Goal: Transaction & Acquisition: Download file/media

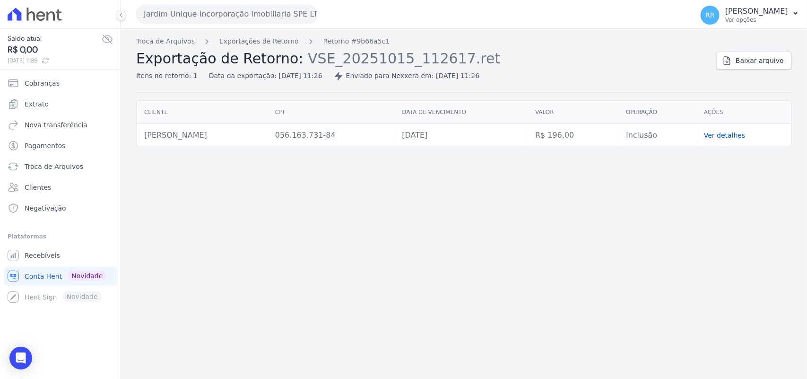
click at [209, 22] on button "Jardim Unique Incorporação Imobiliaria SPE LTDA" at bounding box center [227, 14] width 182 height 19
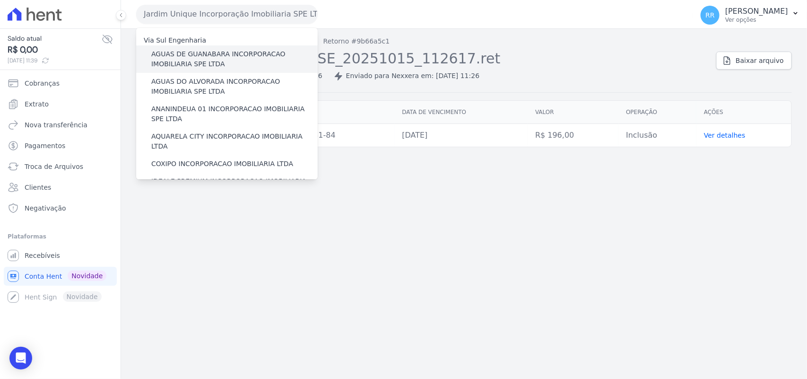
click at [186, 47] on div "AGUAS DE GUANABARA INCORPORACAO IMOBILIARIA SPE LTDA" at bounding box center [227, 58] width 182 height 27
click at [183, 50] on label "AGUAS DE GUANABARA INCORPORACAO IMOBILIARIA SPE LTDA" at bounding box center [234, 59] width 166 height 20
click at [0, 0] on input "AGUAS DE GUANABARA INCORPORACAO IMOBILIARIA SPE LTDA" at bounding box center [0, 0] width 0 height 0
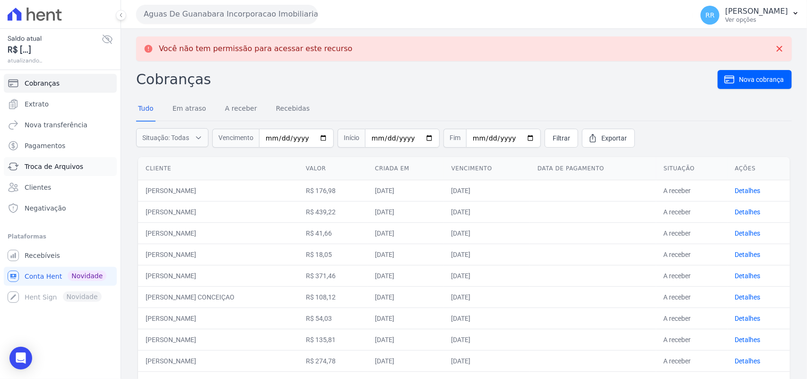
click at [65, 163] on link "Troca de Arquivos" at bounding box center [60, 166] width 113 height 19
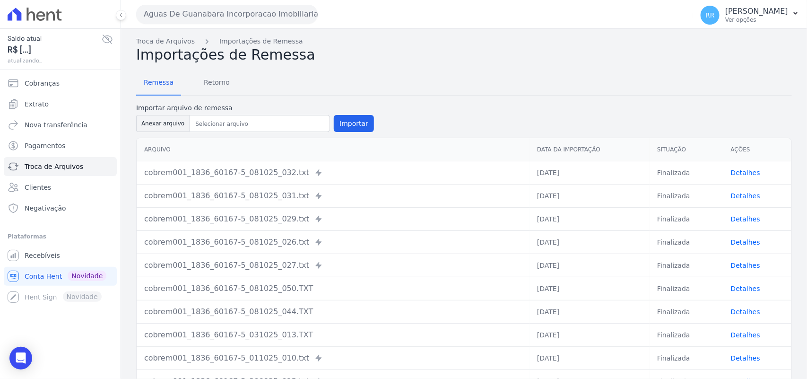
click at [183, 11] on button "Aguas De Guanabara Incorporacao Imobiliaria SPE LTDA" at bounding box center [227, 14] width 182 height 19
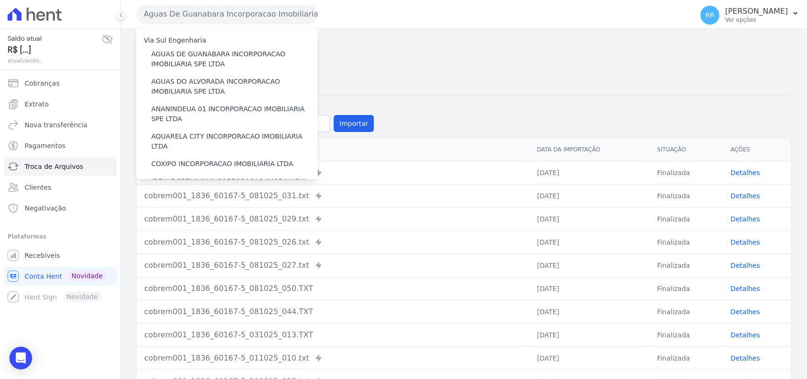
click at [520, 99] on div "Remessa Retorno Importar arquivo de remessa Anexar arquivo Importar [GEOGRAPHIC…" at bounding box center [464, 244] width 656 height 363
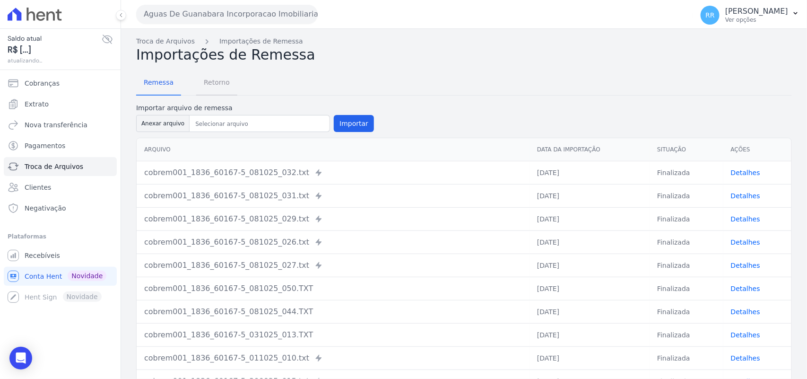
click at [221, 90] on span "Retorno" at bounding box center [216, 82] width 37 height 19
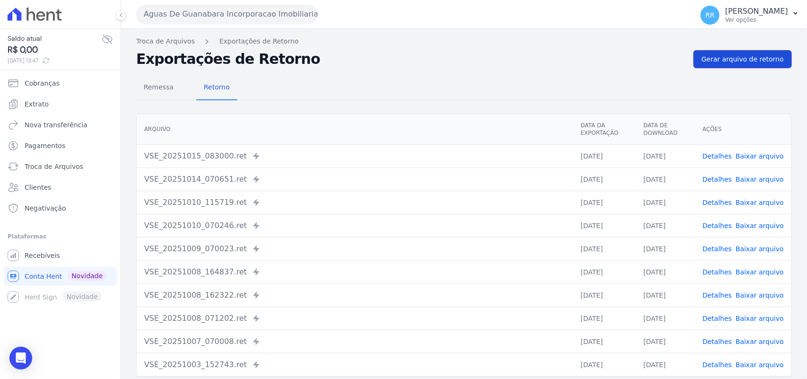
click at [647, 61] on span "Gerar arquivo de retorno" at bounding box center [742, 58] width 82 height 9
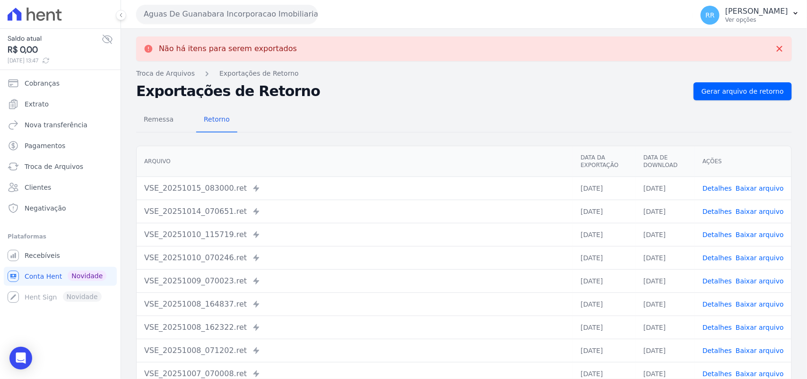
click at [230, 6] on button "Aguas De Guanabara Incorporacao Imobiliaria SPE LTDA" at bounding box center [227, 14] width 182 height 19
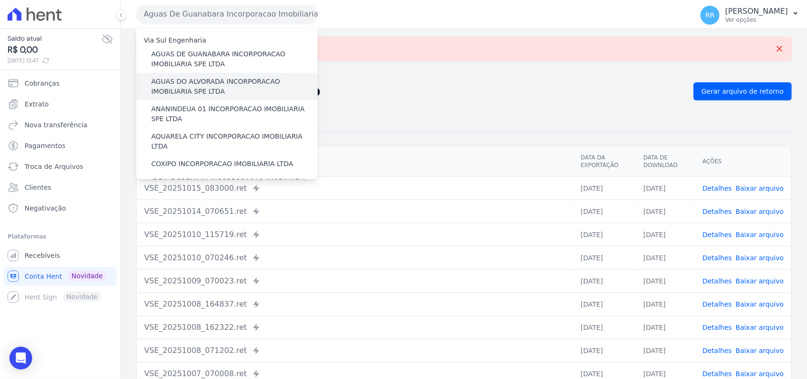
click at [190, 94] on label "AGUAS DO ALVORADA INCORPORACAO IMOBILIARIA SPE LTDA" at bounding box center [234, 87] width 166 height 20
click at [0, 0] on input "AGUAS DO ALVORADA INCORPORACAO IMOBILIARIA SPE LTDA" at bounding box center [0, 0] width 0 height 0
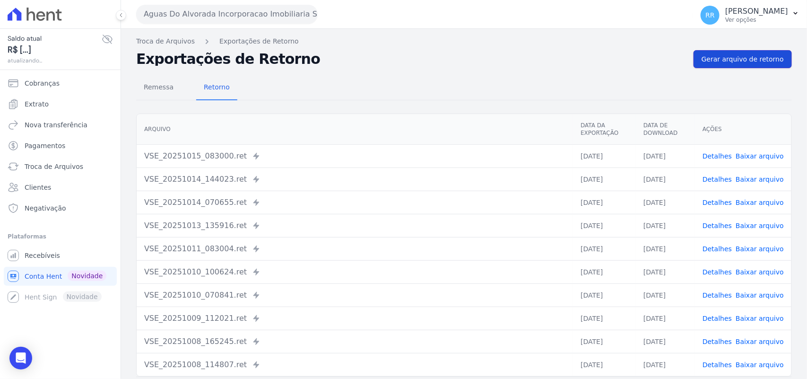
click at [647, 58] on span "Gerar arquivo de retorno" at bounding box center [742, 58] width 82 height 9
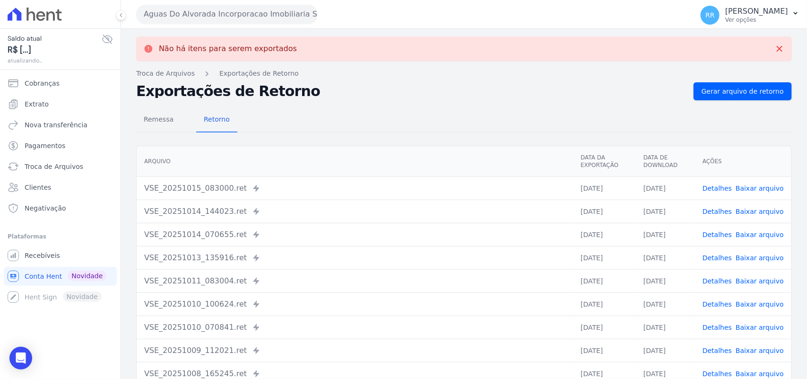
click at [181, 9] on button "Aguas Do Alvorada Incorporacao Imobiliaria SPE LTDA" at bounding box center [227, 14] width 182 height 19
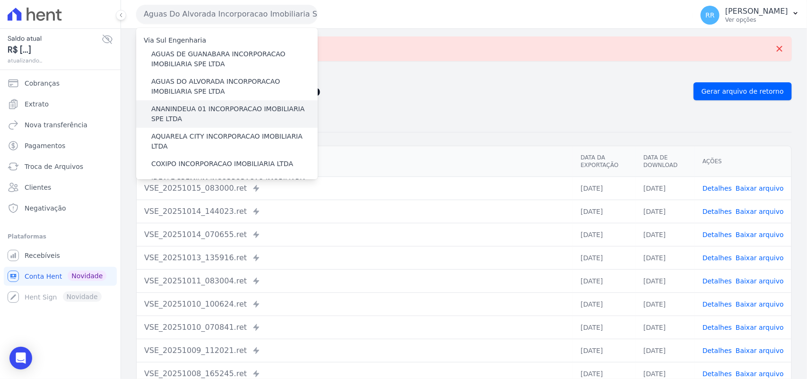
click at [188, 107] on label "ANANINDEUA 01 INCORPORACAO IMOBILIARIA SPE LTDA" at bounding box center [234, 114] width 166 height 20
click at [0, 0] on input "ANANINDEUA 01 INCORPORACAO IMOBILIARIA SPE LTDA" at bounding box center [0, 0] width 0 height 0
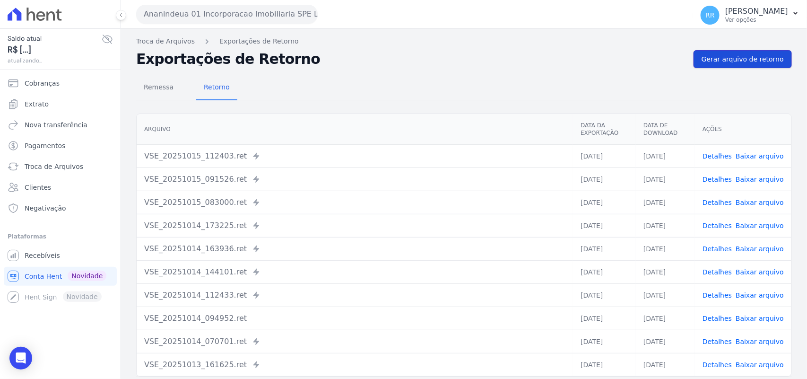
click at [647, 55] on span "Gerar arquivo de retorno" at bounding box center [742, 58] width 82 height 9
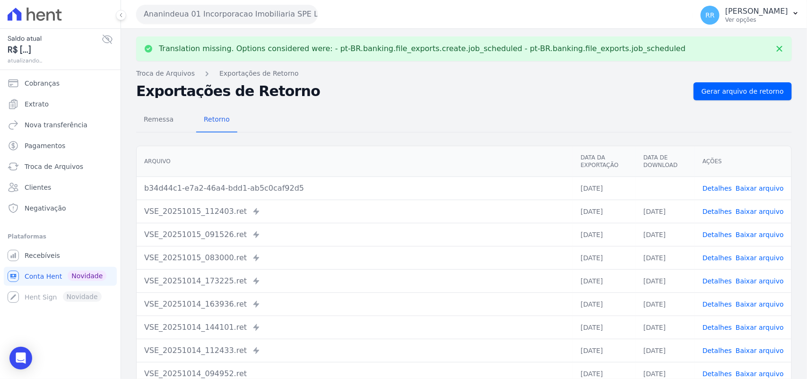
click at [647, 163] on link "Baixar arquivo" at bounding box center [759, 188] width 48 height 8
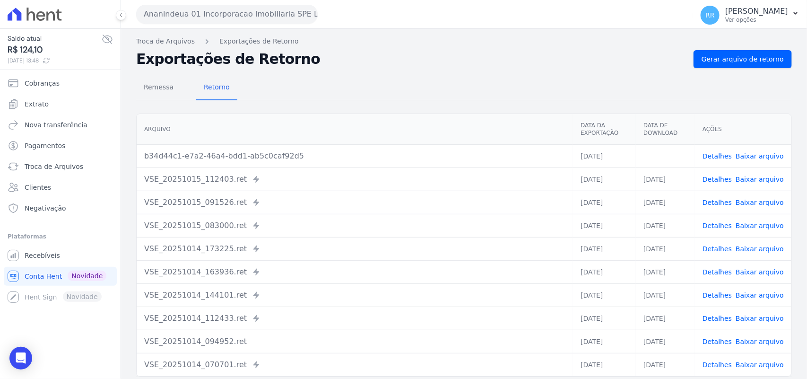
drag, startPoint x: 450, startPoint y: 61, endPoint x: 410, endPoint y: 63, distance: 40.7
click at [450, 61] on h2 "Exportações de Retorno" at bounding box center [411, 58] width 550 height 13
click at [235, 7] on button "Ananindeua 01 Incorporacao Imobiliaria SPE LTDA" at bounding box center [227, 14] width 182 height 19
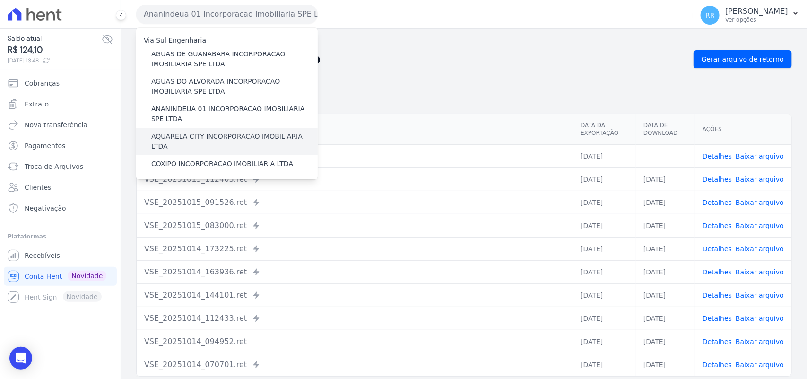
click at [182, 136] on label "AQUARELA CITY INCORPORACAO IMOBILIARIA LTDA" at bounding box center [234, 141] width 166 height 20
click at [0, 0] on input "AQUARELA CITY INCORPORACAO IMOBILIARIA LTDA" at bounding box center [0, 0] width 0 height 0
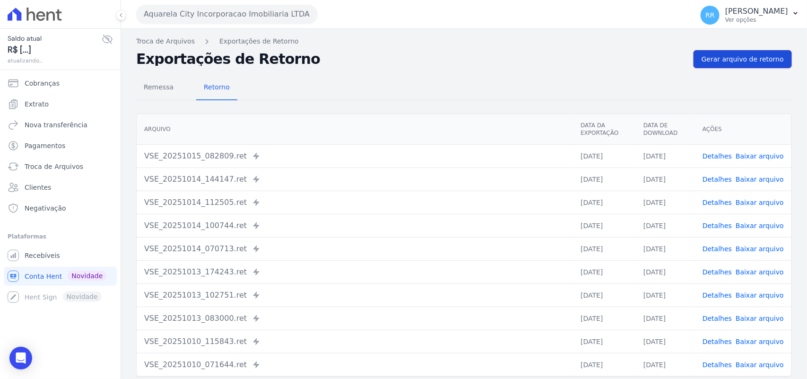
click at [647, 57] on span "Gerar arquivo de retorno" at bounding box center [742, 58] width 82 height 9
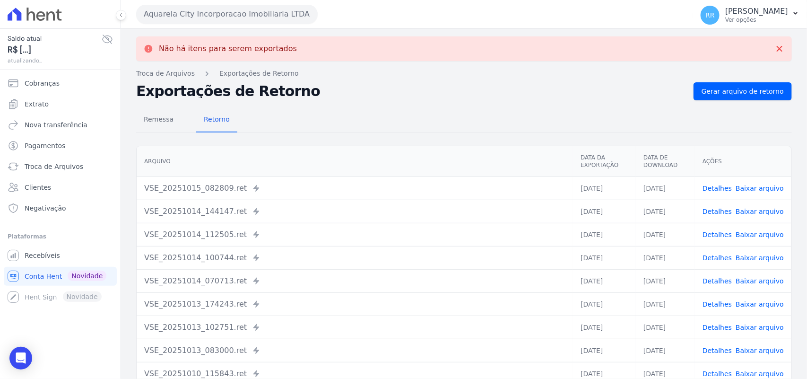
click at [206, 16] on button "Aquarela City Incorporacao Imobiliaria LTDA" at bounding box center [227, 14] width 182 height 19
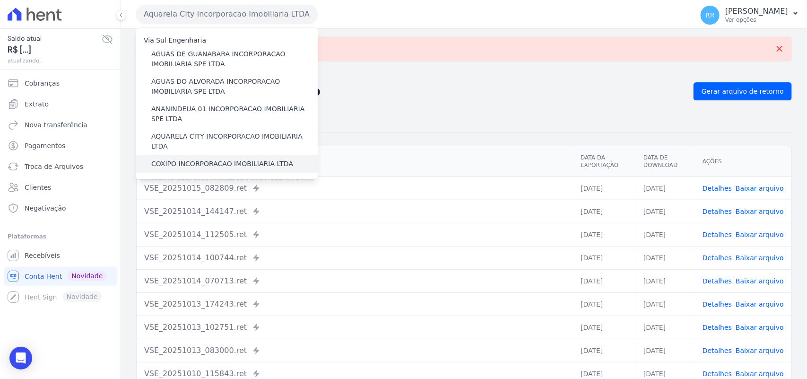
click at [186, 159] on label "COXIPO INCORPORACAO IMOBILIARIA LTDA" at bounding box center [222, 164] width 142 height 10
click at [0, 0] on input "COXIPO INCORPORACAO IMOBILIARIA LTDA" at bounding box center [0, 0] width 0 height 0
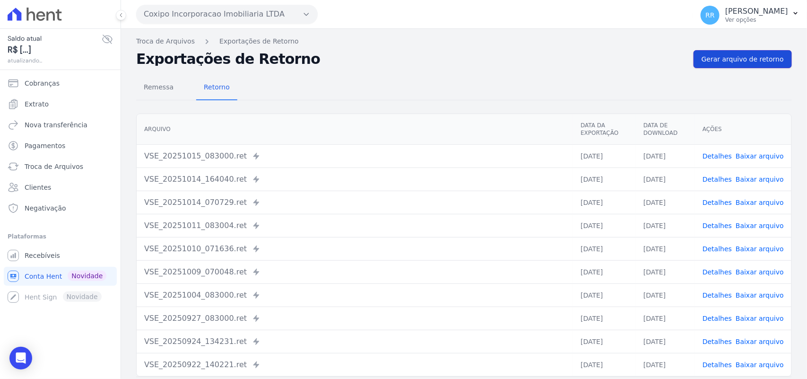
click at [647, 57] on span "Gerar arquivo de retorno" at bounding box center [742, 58] width 82 height 9
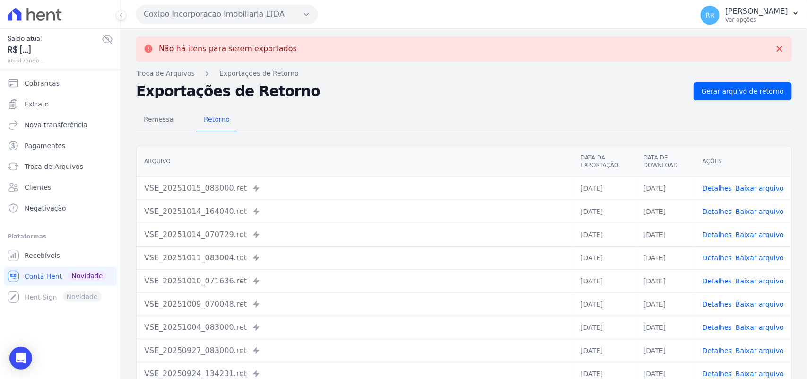
click at [251, 9] on button "Coxipo Incorporacao Imobiliaria LTDA" at bounding box center [227, 14] width 182 height 19
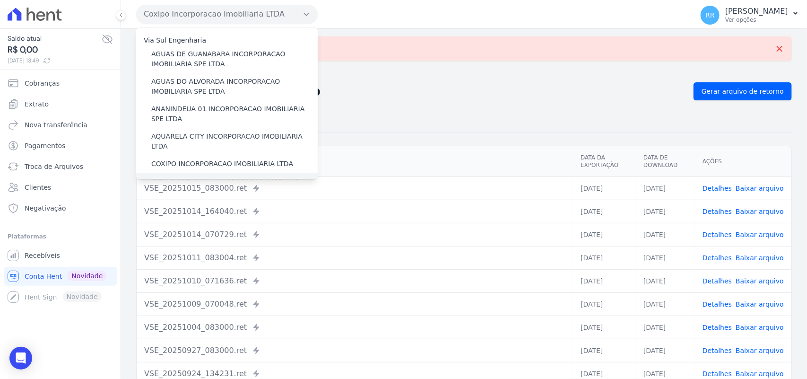
click at [166, 163] on div "IDEALE PREMIUM INCORPORACAO IMOBILIARIA LTDA" at bounding box center [227, 186] width 182 height 27
click at [164, 163] on label "IDEALE PREMIUM INCORPORACAO IMOBILIARIA LTDA" at bounding box center [234, 186] width 166 height 20
click at [0, 0] on input "IDEALE PREMIUM INCORPORACAO IMOBILIARIA LTDA" at bounding box center [0, 0] width 0 height 0
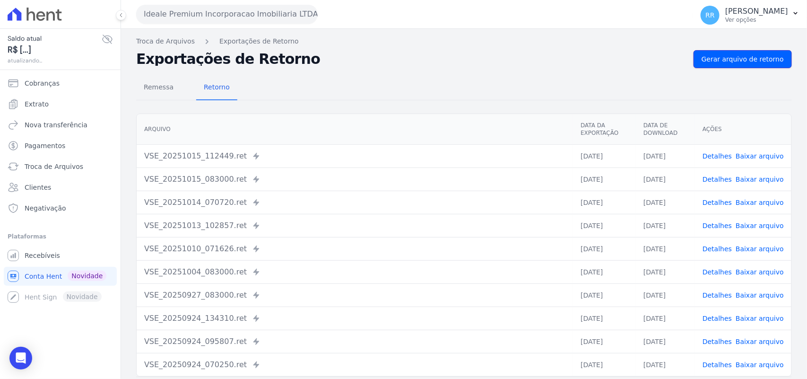
click at [647, 55] on span "Gerar arquivo de retorno" at bounding box center [742, 58] width 82 height 9
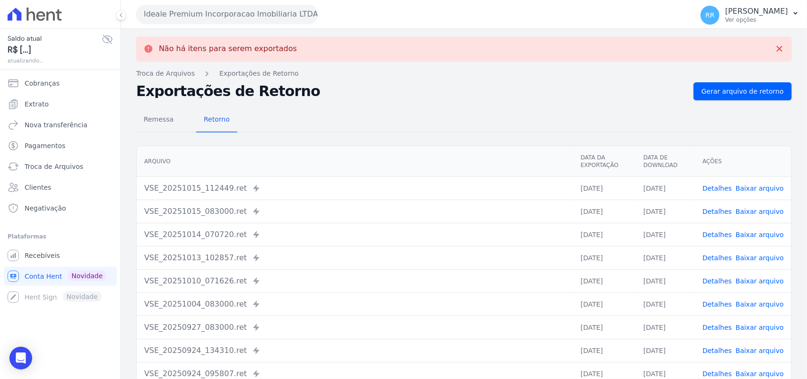
click at [202, 18] on button "Ideale Premium Incorporacao Imobiliaria LTDA" at bounding box center [227, 14] width 182 height 19
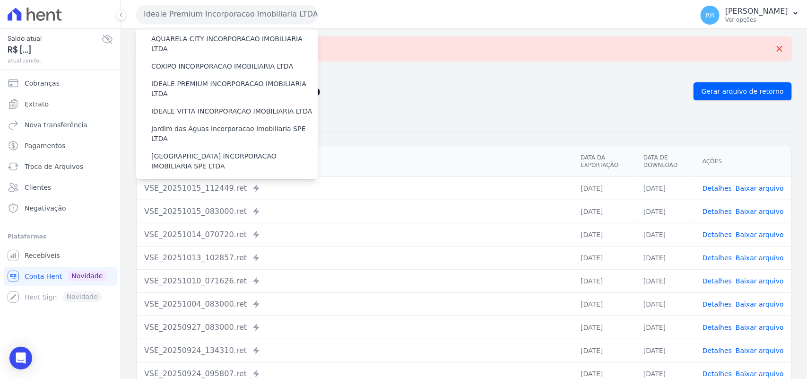
scroll to position [98, 0]
click at [180, 123] on label "Jardim das Aguas Incorporacao Imobiliaria SPE LTDA" at bounding box center [234, 133] width 166 height 20
click at [0, 0] on input "Jardim das Aguas Incorporacao Imobiliaria SPE LTDA" at bounding box center [0, 0] width 0 height 0
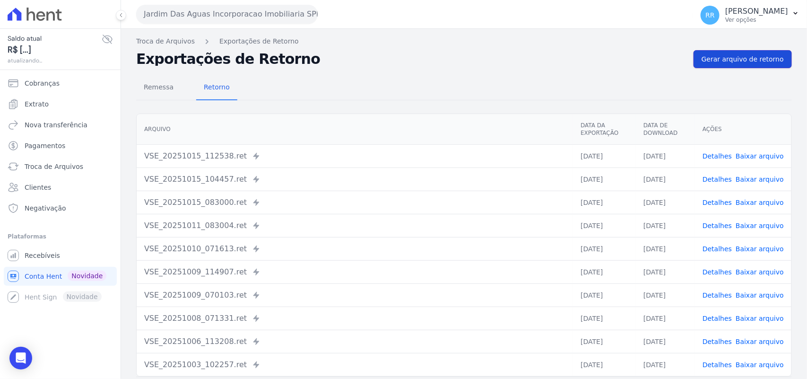
click at [647, 54] on span "Gerar arquivo de retorno" at bounding box center [742, 58] width 82 height 9
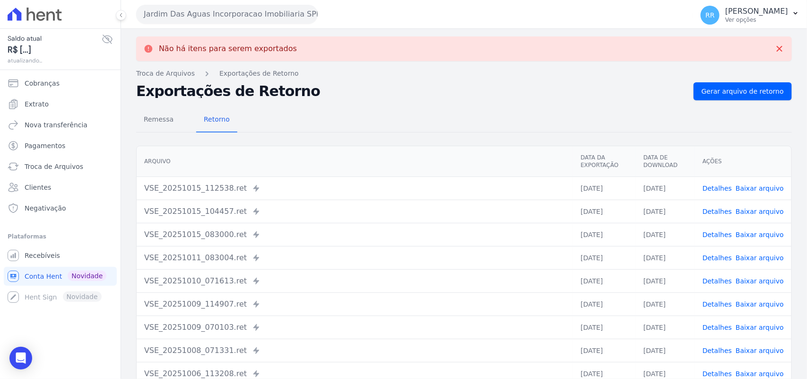
click at [225, 19] on button "Jardim Das Aguas Incorporacao Imobiliaria SPE LTDA" at bounding box center [227, 14] width 182 height 19
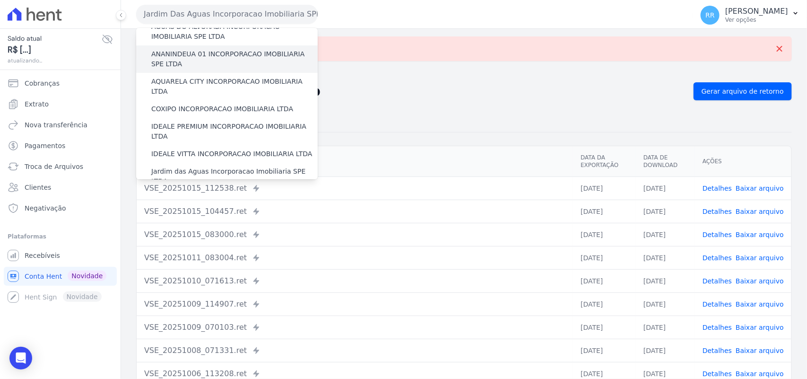
scroll to position [138, 0]
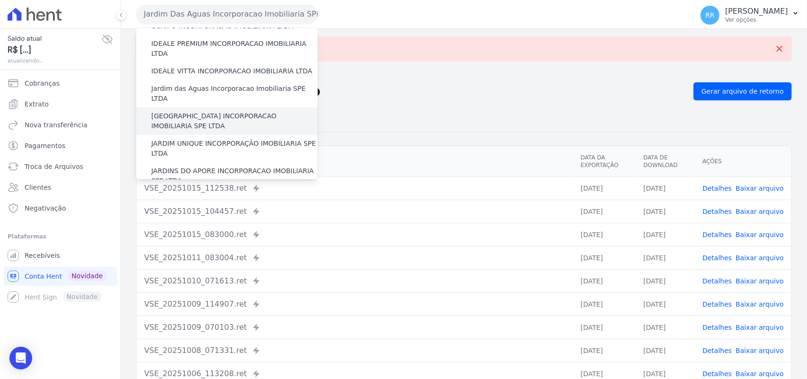
click at [192, 111] on label "[GEOGRAPHIC_DATA] INCORPORACAO IMOBILIARIA SPE LTDA" at bounding box center [234, 121] width 166 height 20
click at [0, 0] on input "[GEOGRAPHIC_DATA] INCORPORACAO IMOBILIARIA SPE LTDA" at bounding box center [0, 0] width 0 height 0
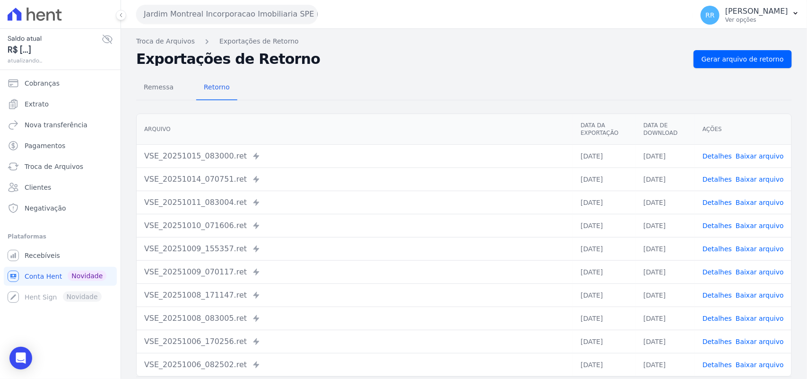
click at [647, 71] on div "Remessa Retorno [GEOGRAPHIC_DATA] Data da Exportação Data de Download Ações VSE…" at bounding box center [464, 239] width 656 height 342
click at [647, 67] on link "Gerar arquivo de retorno" at bounding box center [742, 59] width 98 height 18
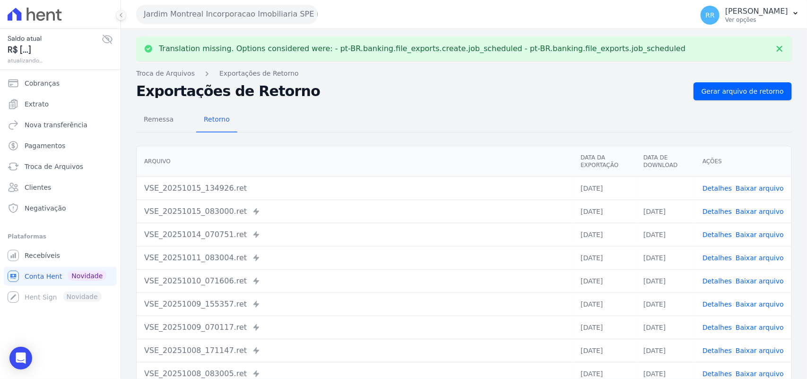
click at [647, 163] on link "Baixar arquivo" at bounding box center [759, 188] width 48 height 8
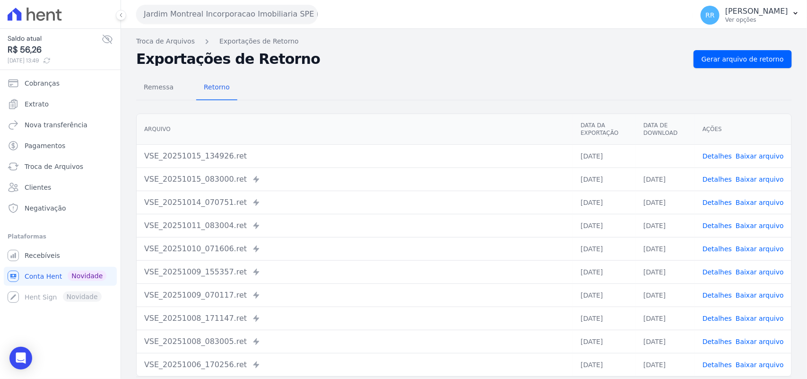
click at [455, 31] on div "Translation missing. Options considered were: - pt-BR.banking.file_exports.crea…" at bounding box center [464, 223] width 686 height 389
click at [275, 24] on div "Jardim Montreal Incorporacao Imobiliaria SPE LTDA Via Sul Engenharia AGUAS DE […" at bounding box center [412, 14] width 553 height 29
click at [288, 21] on button "Jardim Montreal Incorporacao Imobiliaria SPE LTDA" at bounding box center [227, 14] width 182 height 19
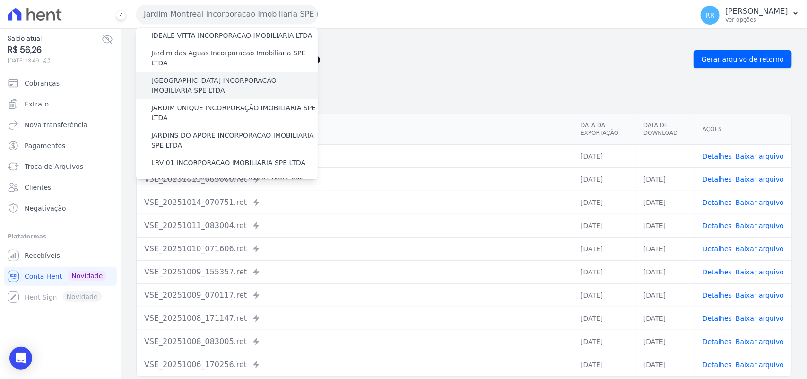
scroll to position [157, 0]
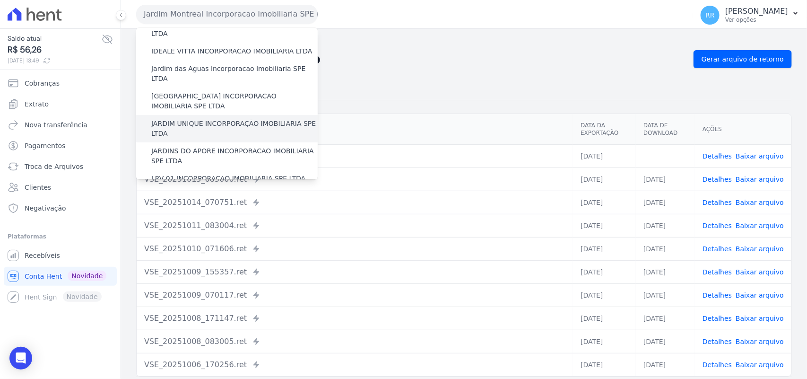
click at [204, 119] on label "JARDIM UNIQUE INCORPORAÇÃO IMOBILIARIA SPE LTDA" at bounding box center [234, 129] width 166 height 20
click at [0, 0] on input "JARDIM UNIQUE INCORPORAÇÃO IMOBILIARIA SPE LTDA" at bounding box center [0, 0] width 0 height 0
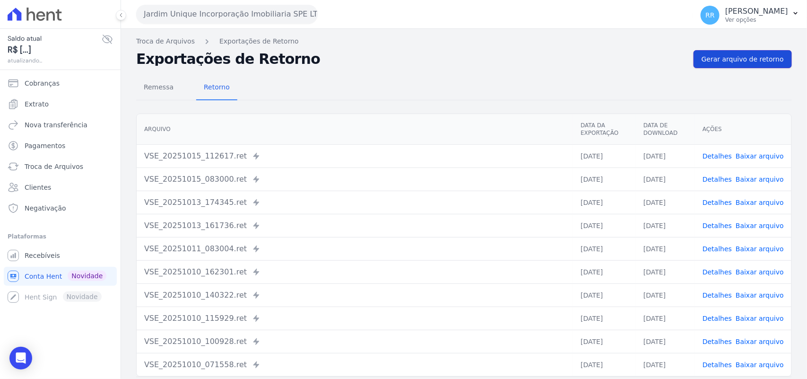
click at [647, 58] on span "Gerar arquivo de retorno" at bounding box center [742, 58] width 82 height 9
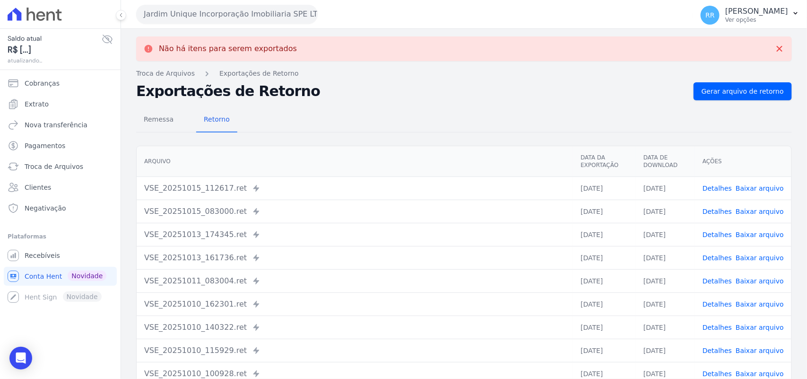
click at [252, 24] on div "Jardim Unique Incorporação Imobiliaria SPE LTDA Via Sul Engenharia AGUAS DE [GE…" at bounding box center [412, 14] width 553 height 29
click at [255, 15] on button "Jardim Unique Incorporação Imobiliaria SPE LTDA" at bounding box center [227, 14] width 182 height 19
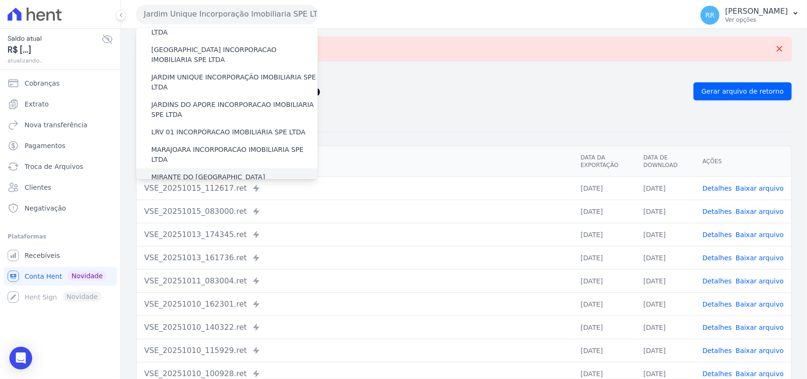
scroll to position [197, 0]
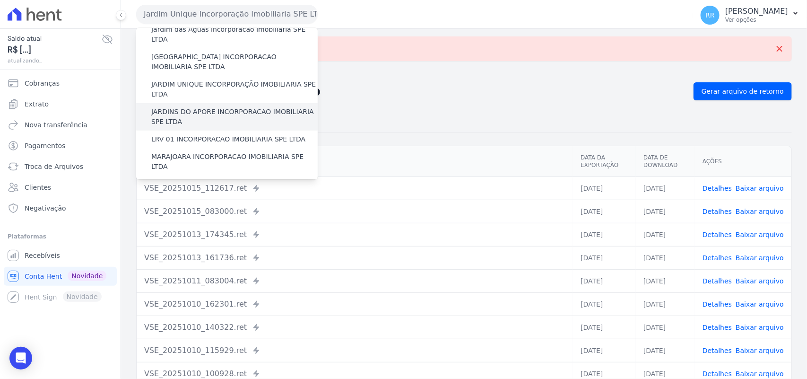
click at [190, 107] on label "JARDINS DO APORE INCORPORACAO IMOBILIARIA SPE LTDA" at bounding box center [234, 117] width 166 height 20
click at [0, 0] on input "JARDINS DO APORE INCORPORACAO IMOBILIARIA SPE LTDA" at bounding box center [0, 0] width 0 height 0
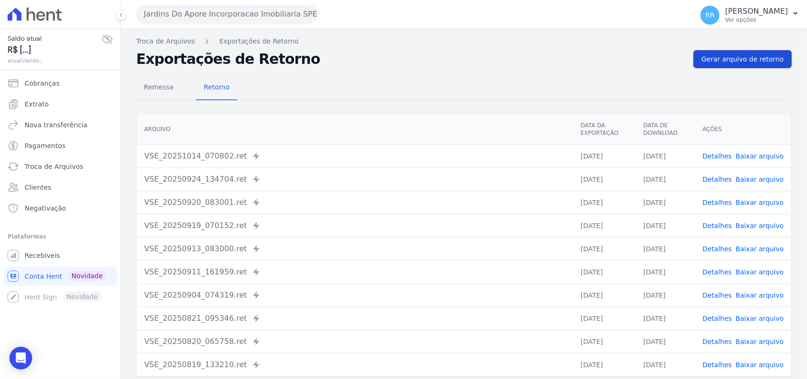
click at [647, 61] on span "Gerar arquivo de retorno" at bounding box center [742, 58] width 82 height 9
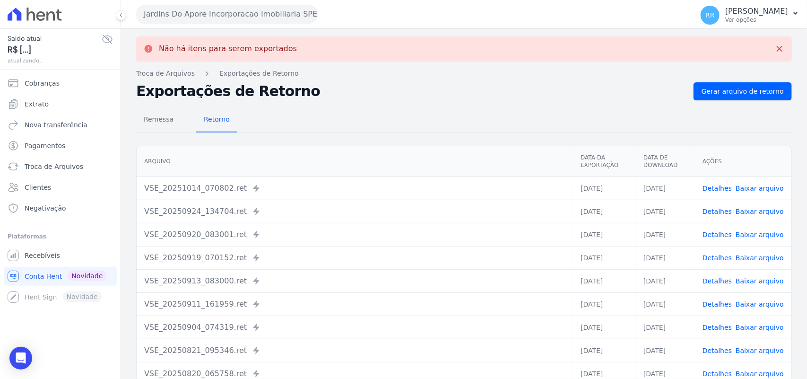
click at [208, 19] on button "Jardins Do Apore Incorporacao Imobiliaria SPE LTDA" at bounding box center [227, 14] width 182 height 19
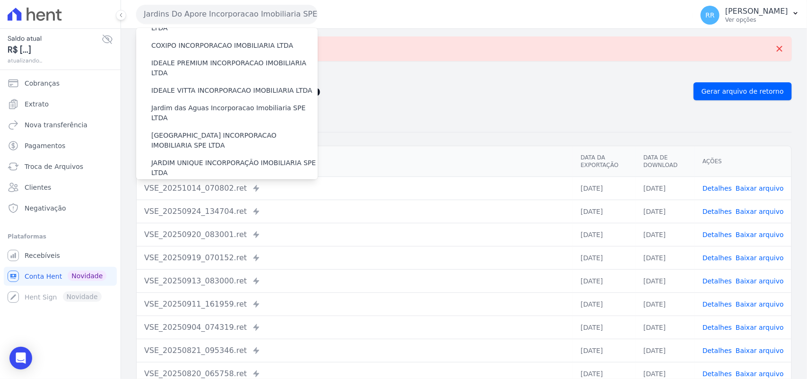
scroll to position [216, 0]
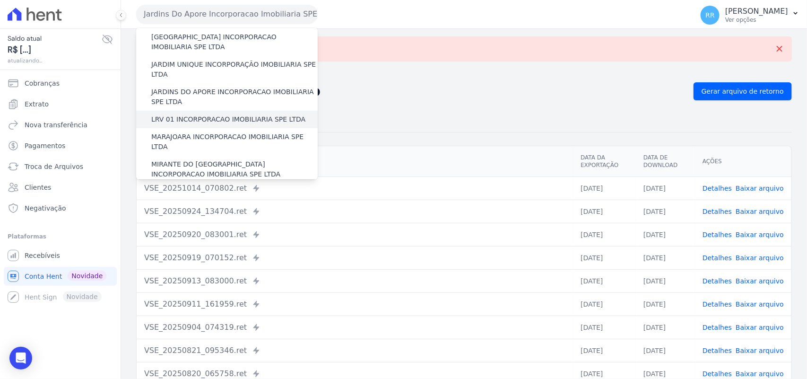
click at [206, 114] on label "LRV 01 INCORPORACAO IMOBILIARIA SPE LTDA" at bounding box center [228, 119] width 154 height 10
click at [0, 0] on input "LRV 01 INCORPORACAO IMOBILIARIA SPE LTDA" at bounding box center [0, 0] width 0 height 0
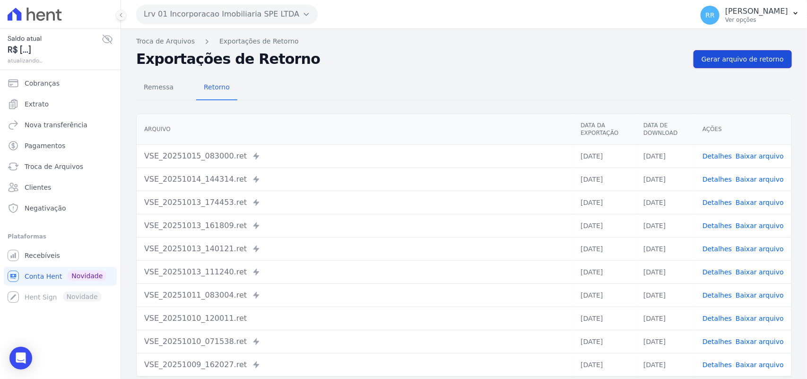
click at [647, 53] on link "Gerar arquivo de retorno" at bounding box center [742, 59] width 98 height 18
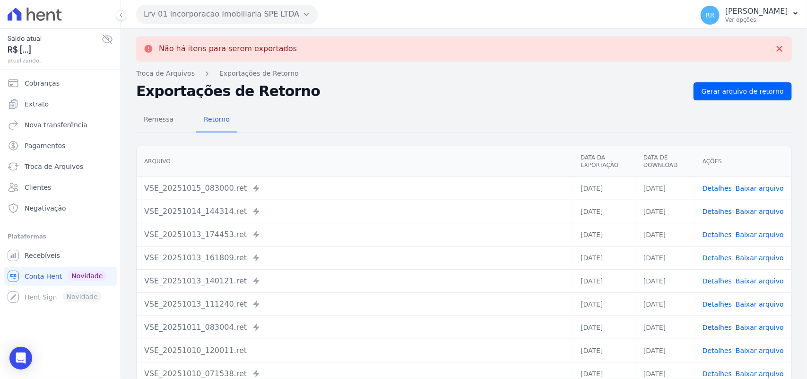
click at [171, 6] on button "Lrv 01 Incorporacao Imobiliaria SPE LTDA" at bounding box center [227, 14] width 182 height 19
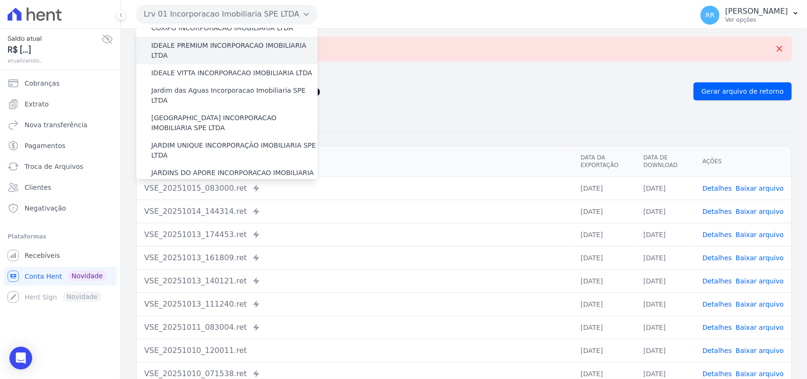
scroll to position [236, 0]
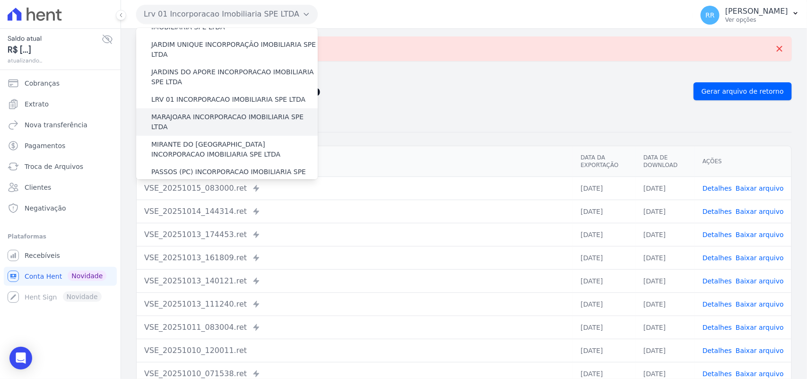
click at [189, 112] on label "MARAJOARA INCORPORACAO IMOBILIARIA SPE LTDA" at bounding box center [234, 122] width 166 height 20
click at [0, 0] on input "MARAJOARA INCORPORACAO IMOBILIARIA SPE LTDA" at bounding box center [0, 0] width 0 height 0
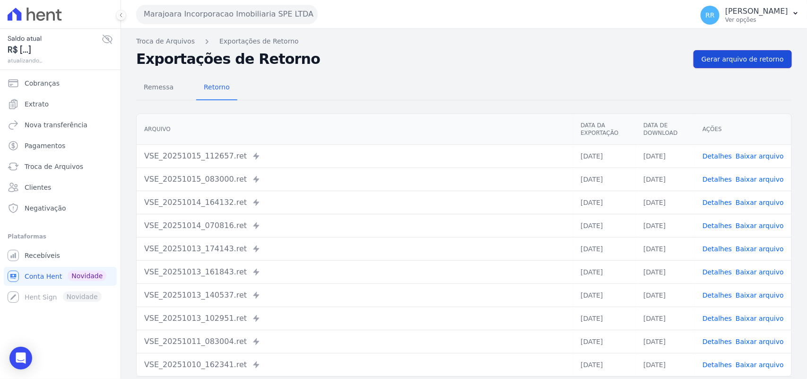
click at [647, 57] on span "Gerar arquivo de retorno" at bounding box center [742, 58] width 82 height 9
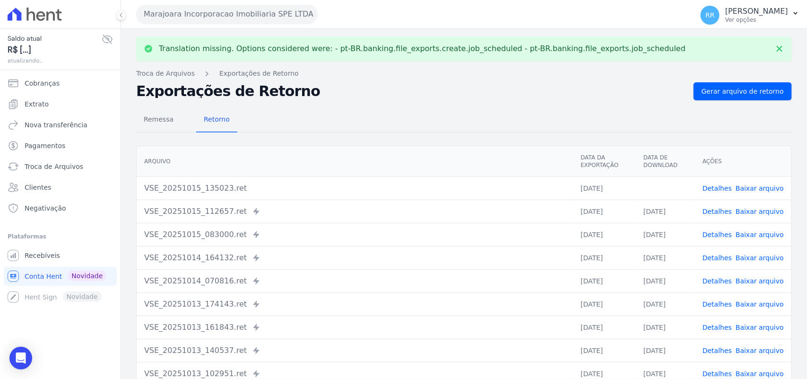
click at [647, 163] on link "Baixar arquivo" at bounding box center [759, 188] width 48 height 8
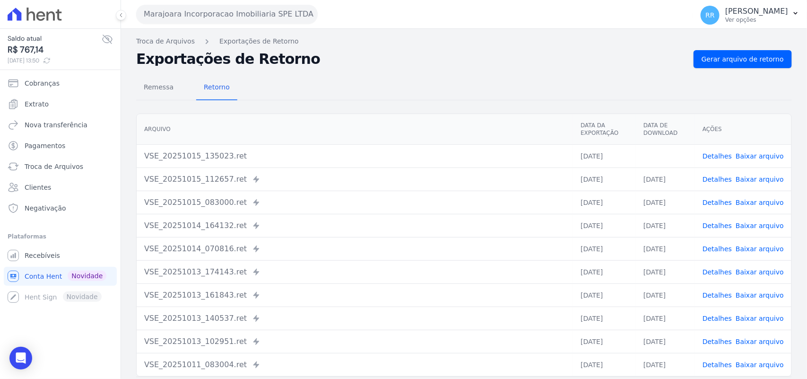
click at [388, 67] on div "Exportações de Retorno Gerar arquivo de retorno" at bounding box center [464, 59] width 656 height 18
click at [220, 15] on button "Marajoara Incorporacao Imobiliaria SPE LTDA" at bounding box center [227, 14] width 182 height 19
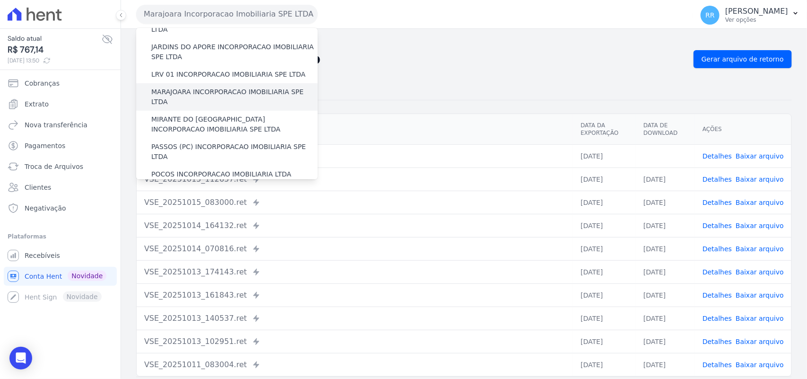
scroll to position [256, 0]
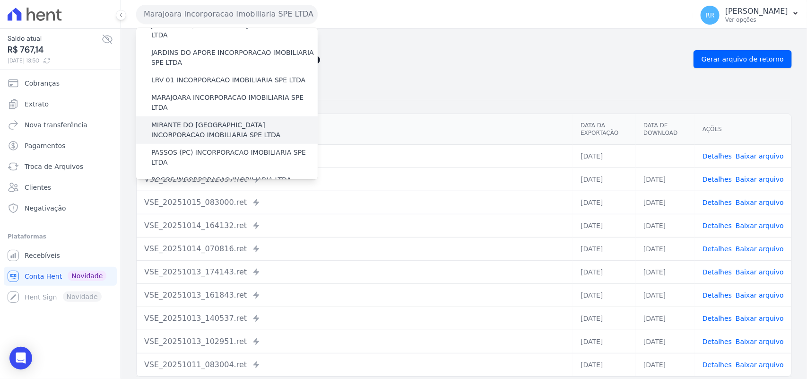
click at [187, 120] on label "MIRANTE DO [GEOGRAPHIC_DATA] INCORPORACAO IMOBILIARIA SPE LTDA" at bounding box center [234, 130] width 166 height 20
click at [0, 0] on input "MIRANTE DO [GEOGRAPHIC_DATA] INCORPORACAO IMOBILIARIA SPE LTDA" at bounding box center [0, 0] width 0 height 0
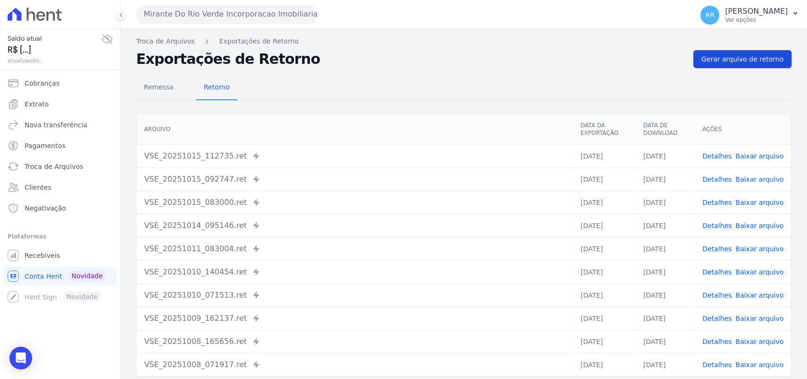
click at [647, 61] on span "Gerar arquivo de retorno" at bounding box center [742, 58] width 82 height 9
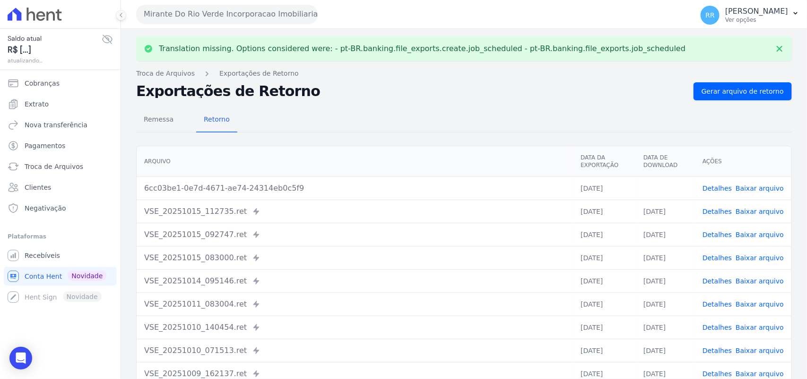
click at [647, 163] on link "Baixar arquivo" at bounding box center [759, 188] width 48 height 8
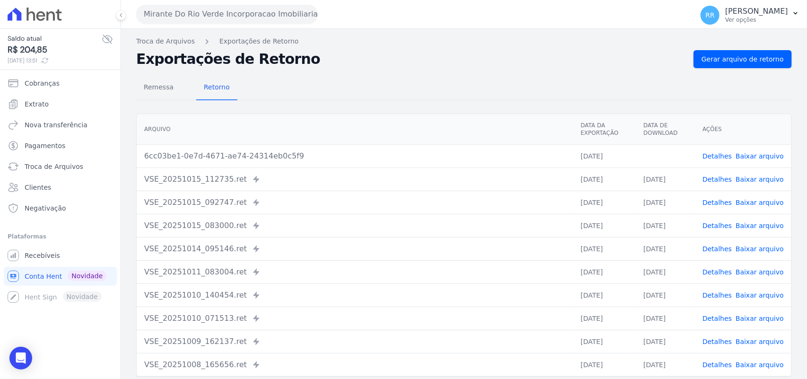
click at [418, 89] on div "Remessa Retorno" at bounding box center [464, 88] width 656 height 25
click at [205, 23] on button "Mirante Do Rio Verde Incorporacao Imobiliaria SPE LTDA" at bounding box center [227, 14] width 182 height 19
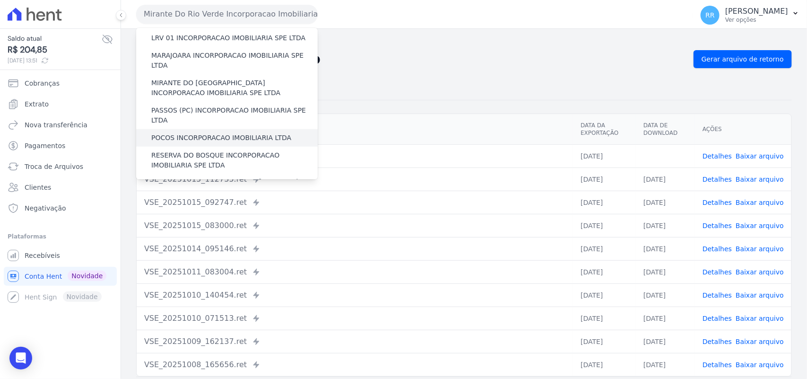
scroll to position [294, 0]
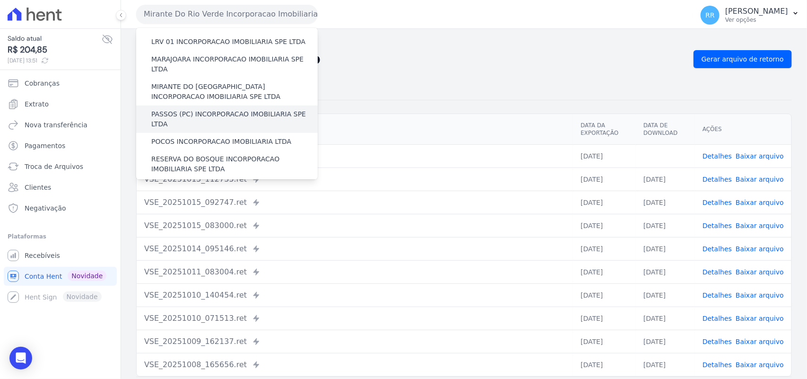
click at [207, 109] on label "PASSOS (PC) INCORPORACAO IMOBILIARIA SPE LTDA" at bounding box center [234, 119] width 166 height 20
click at [0, 0] on input "PASSOS (PC) INCORPORACAO IMOBILIARIA SPE LTDA" at bounding box center [0, 0] width 0 height 0
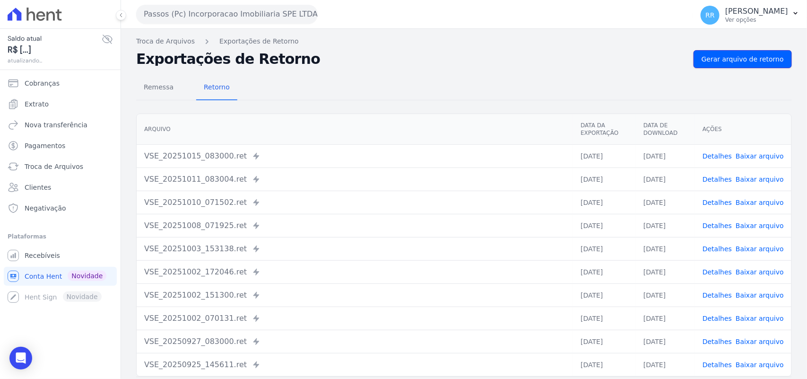
click at [647, 54] on span "Gerar arquivo de retorno" at bounding box center [742, 58] width 82 height 9
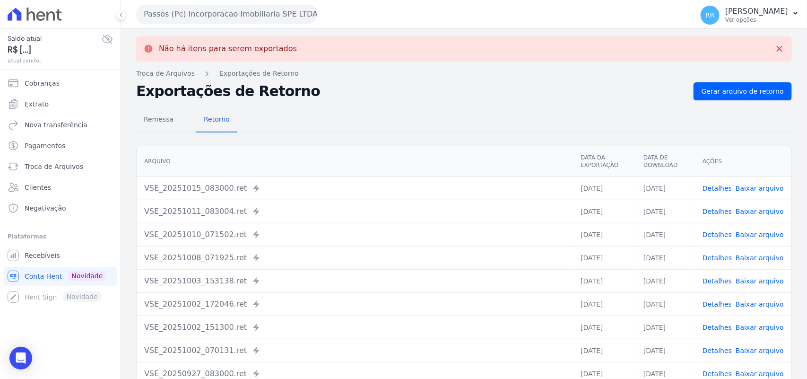
click at [192, 19] on button "Passos (Pc) Incorporacao Imobiliaria SPE LTDA" at bounding box center [227, 14] width 182 height 19
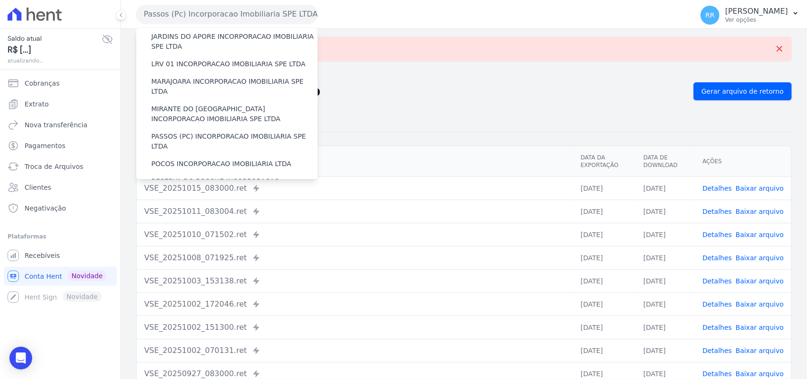
scroll to position [295, 0]
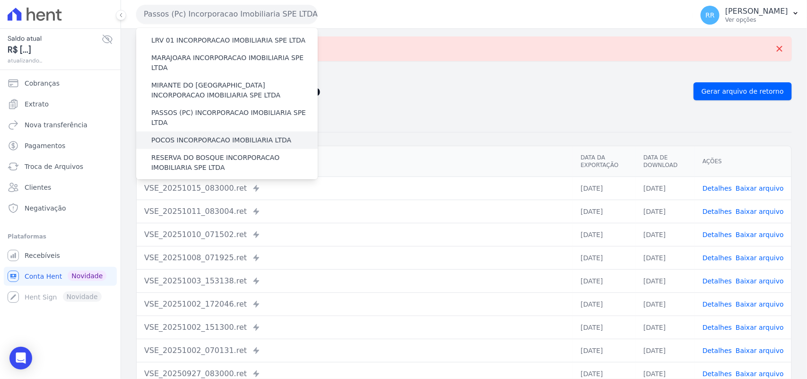
click at [181, 135] on label "POCOS INCORPORACAO IMOBILIARIA LTDA" at bounding box center [221, 140] width 140 height 10
click at [0, 0] on input "POCOS INCORPORACAO IMOBILIARIA LTDA" at bounding box center [0, 0] width 0 height 0
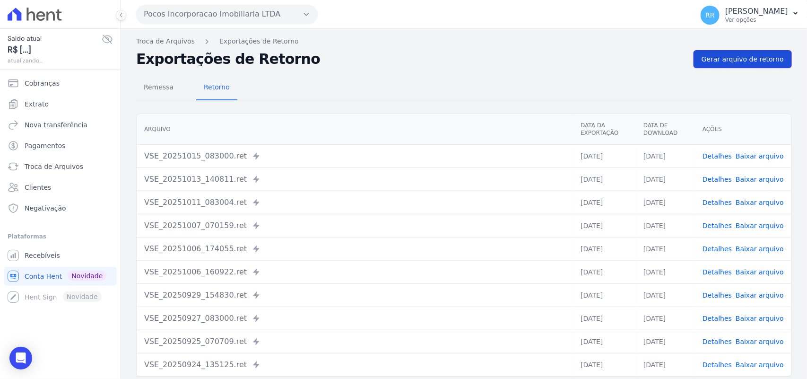
click at [647, 61] on span "Gerar arquivo de retorno" at bounding box center [742, 58] width 82 height 9
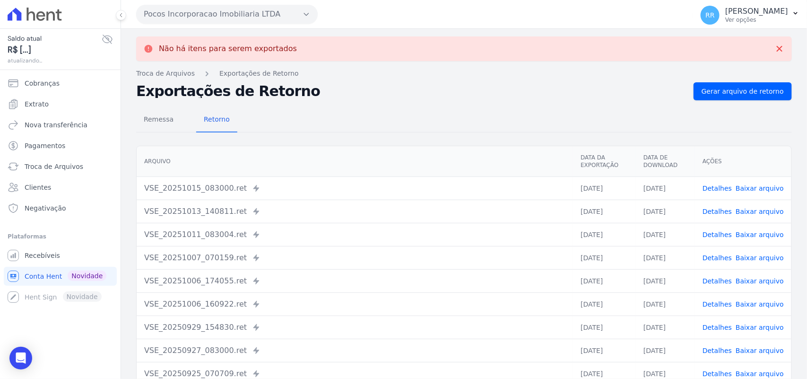
click at [177, 13] on button "Pocos Incorporacao Imobiliaria LTDA" at bounding box center [227, 14] width 182 height 19
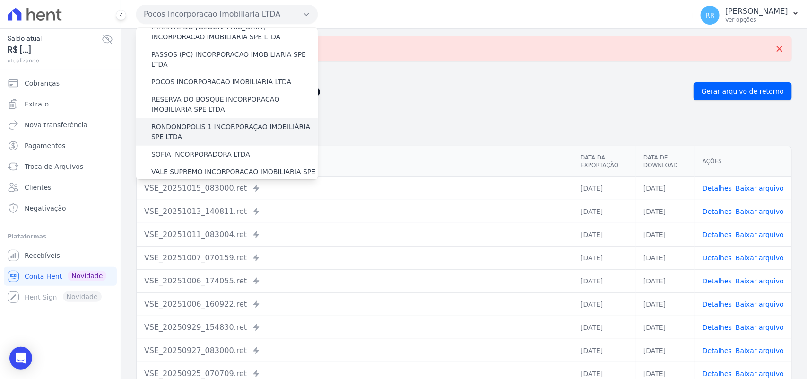
scroll to position [334, 0]
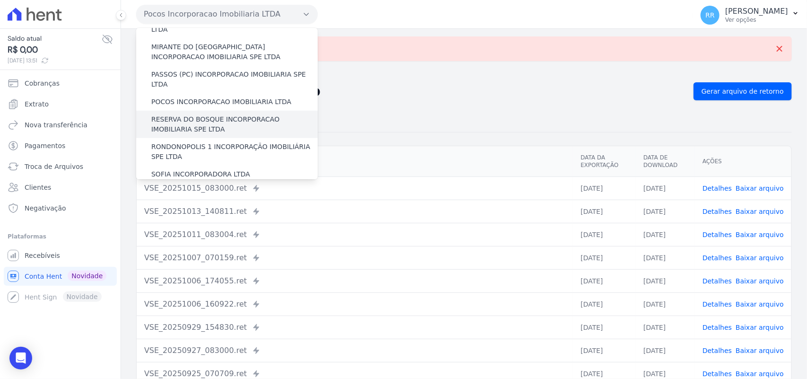
click at [177, 114] on label "RESERVA DO BOSQUE INCORPORACAO IMOBILIARIA SPE LTDA" at bounding box center [234, 124] width 166 height 20
click at [0, 0] on input "RESERVA DO BOSQUE INCORPORACAO IMOBILIARIA SPE LTDA" at bounding box center [0, 0] width 0 height 0
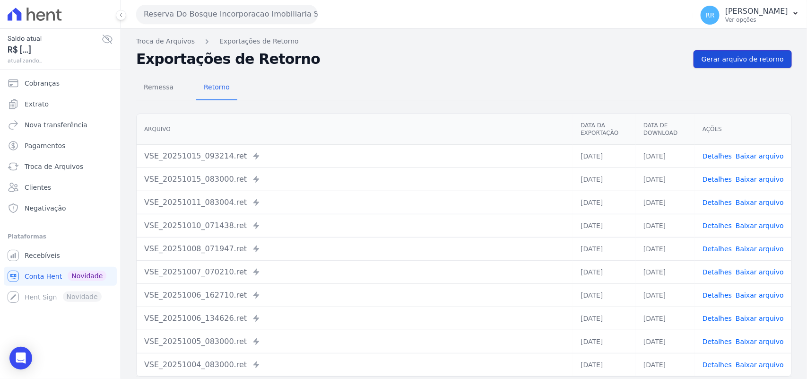
click at [647, 63] on span "Gerar arquivo de retorno" at bounding box center [742, 58] width 82 height 9
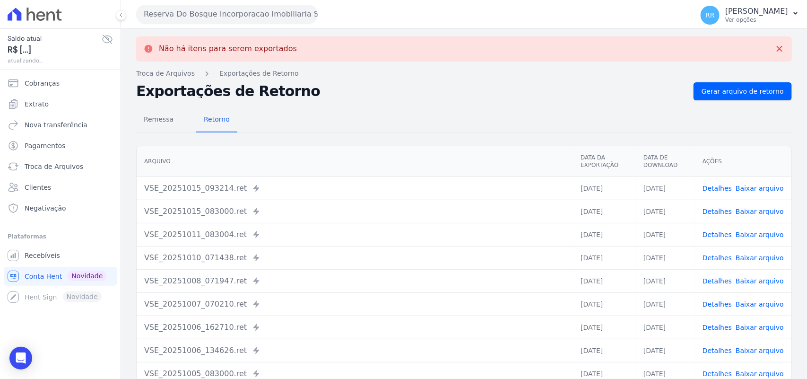
click at [176, 13] on button "Reserva Do Bosque Incorporacao Imobiliaria SPE LTDA" at bounding box center [227, 14] width 182 height 19
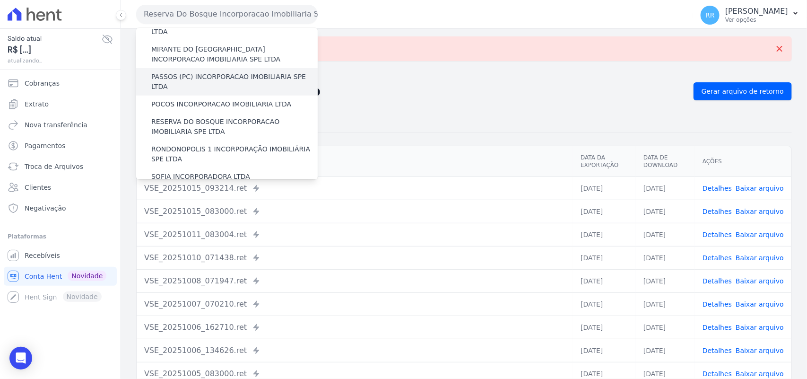
scroll to position [354, 0]
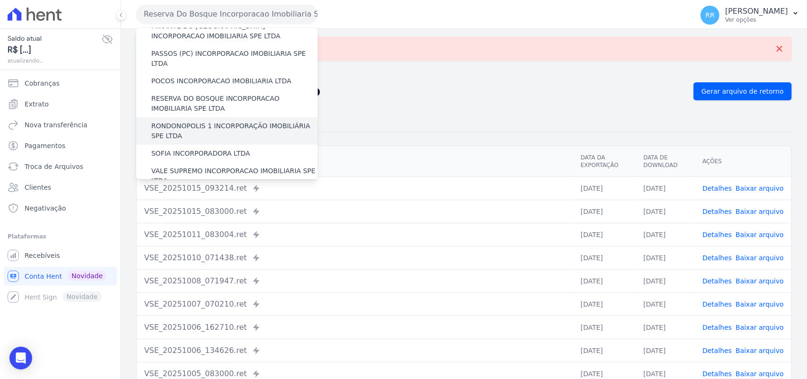
click at [191, 121] on label "RONDONOPOLIS 1 INCORPORAÇÃO IMOBILIÁRIA SPE LTDA" at bounding box center [234, 131] width 166 height 20
click at [0, 0] on input "RONDONOPOLIS 1 INCORPORAÇÃO IMOBILIÁRIA SPE LTDA" at bounding box center [0, 0] width 0 height 0
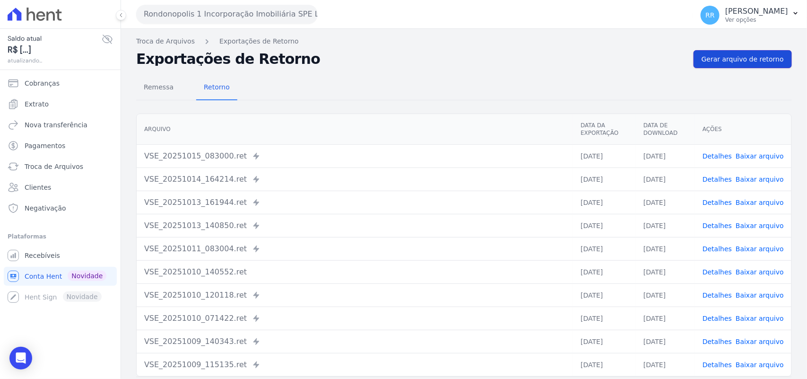
click at [647, 65] on link "Gerar arquivo de retorno" at bounding box center [742, 59] width 98 height 18
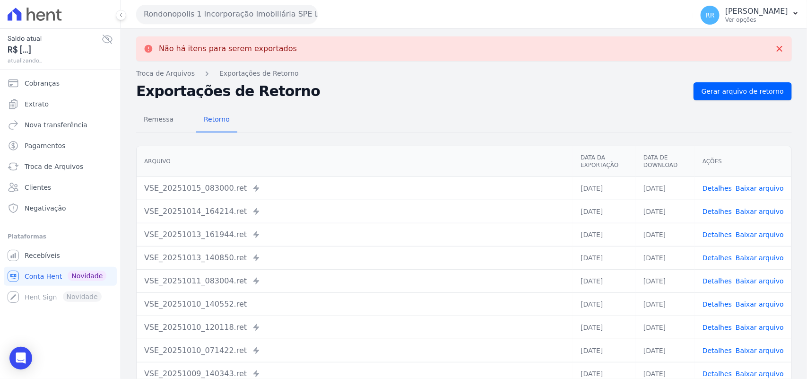
click at [201, 16] on button "Rondonopolis 1 Incorporação Imobiliária SPE LTDA" at bounding box center [227, 14] width 182 height 19
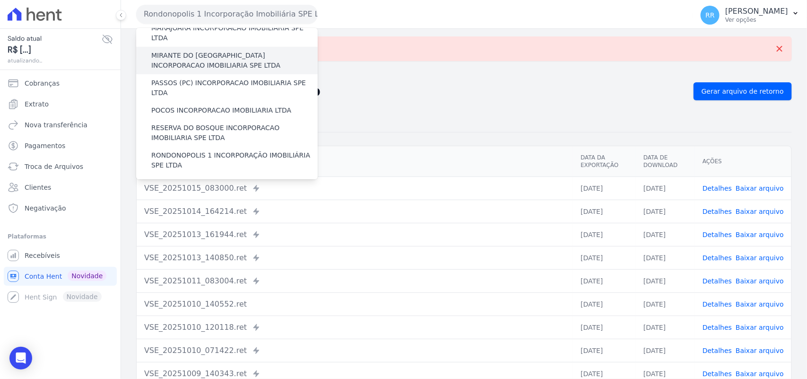
scroll to position [335, 0]
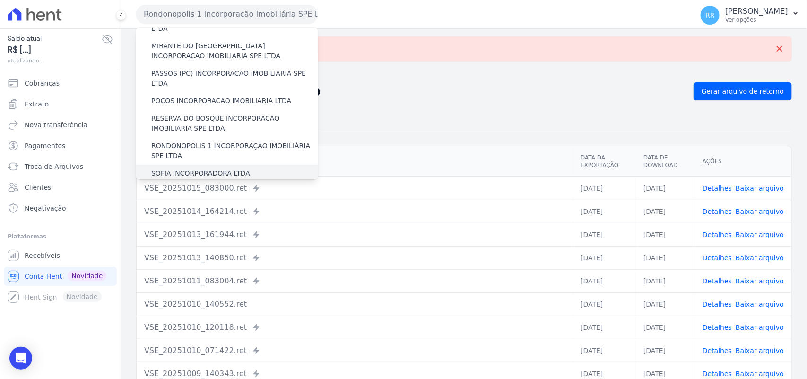
click at [185, 163] on label "SOFIA INCORPORADORA LTDA" at bounding box center [200, 173] width 99 height 10
click at [0, 0] on input "SOFIA INCORPORADORA LTDA" at bounding box center [0, 0] width 0 height 0
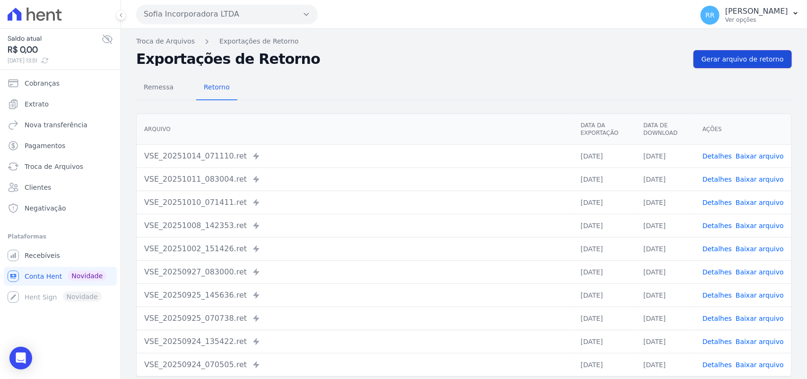
click at [647, 64] on span "Gerar arquivo de retorno" at bounding box center [742, 58] width 82 height 9
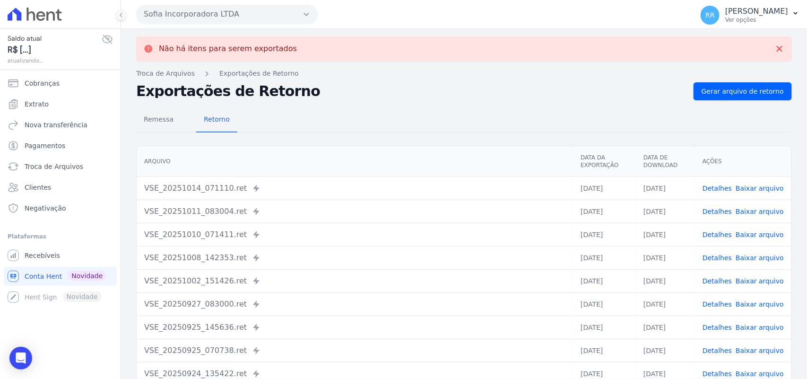
click at [214, 15] on button "Sofia Incorporadora LTDA" at bounding box center [227, 14] width 182 height 19
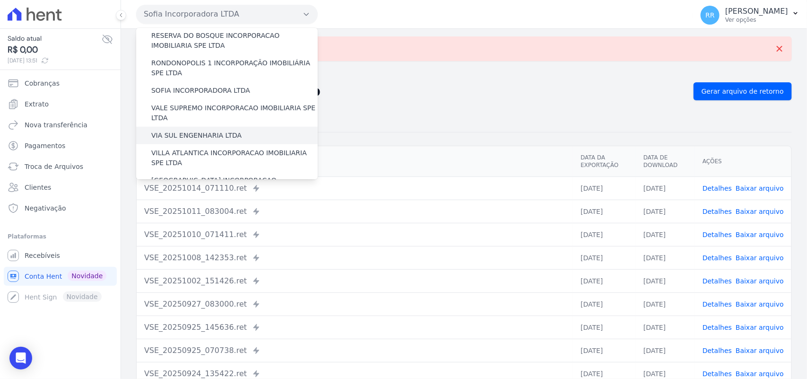
scroll to position [412, 0]
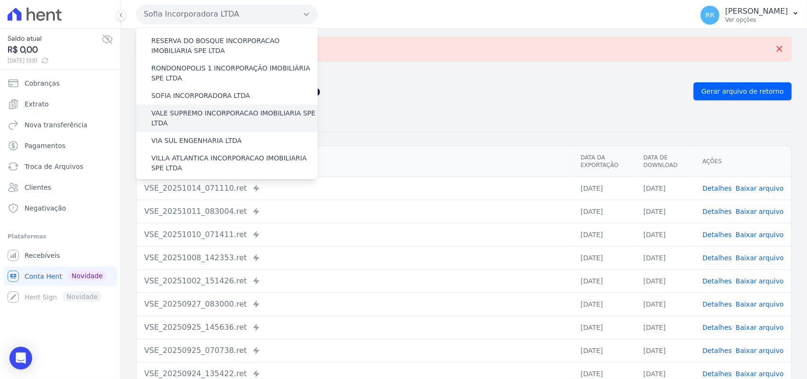
click at [199, 108] on label "VALE SUPREMO INCORPORACAO IMOBILIARIA SPE LTDA" at bounding box center [234, 118] width 166 height 20
click at [0, 0] on input "VALE SUPREMO INCORPORACAO IMOBILIARIA SPE LTDA" at bounding box center [0, 0] width 0 height 0
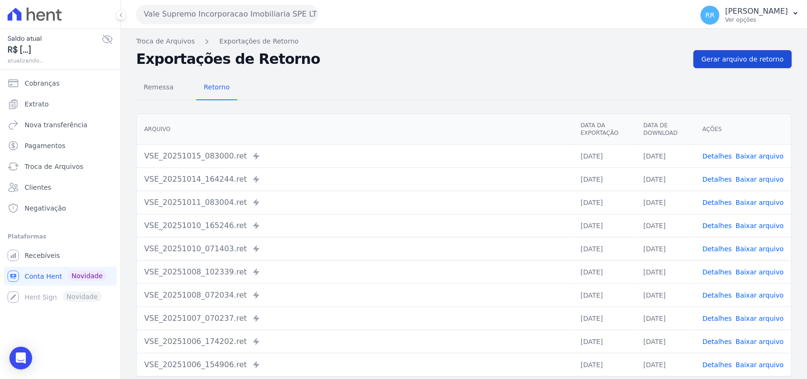
click at [647, 60] on span "Gerar arquivo de retorno" at bounding box center [742, 58] width 82 height 9
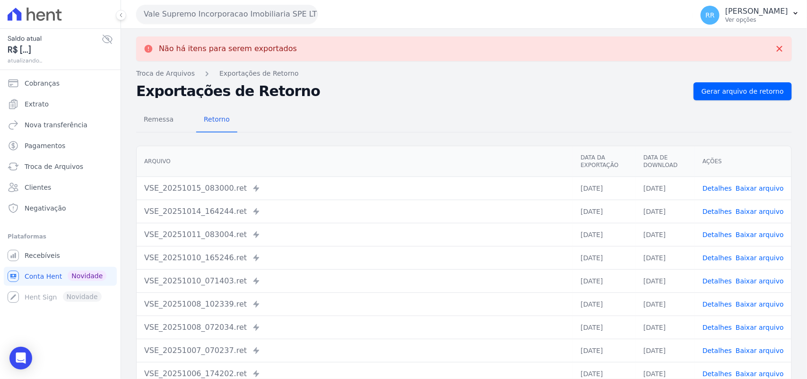
click at [199, 12] on button "Vale Supremo Incorporacao Imobiliaria SPE LTDA" at bounding box center [227, 14] width 182 height 19
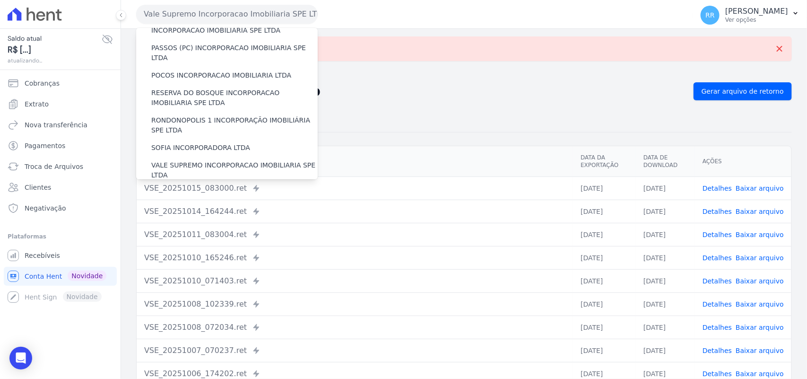
scroll to position [432, 0]
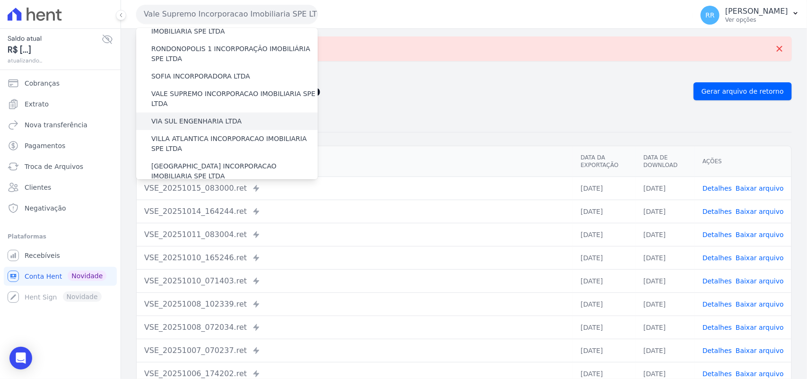
click at [190, 116] on label "VIA SUL ENGENHARIA LTDA" at bounding box center [196, 121] width 90 height 10
click at [0, 0] on input "VIA SUL ENGENHARIA LTDA" at bounding box center [0, 0] width 0 height 0
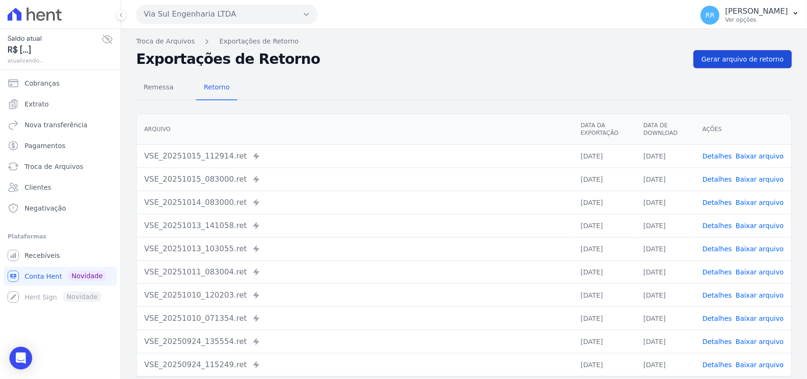
click at [647, 61] on span "Gerar arquivo de retorno" at bounding box center [742, 58] width 82 height 9
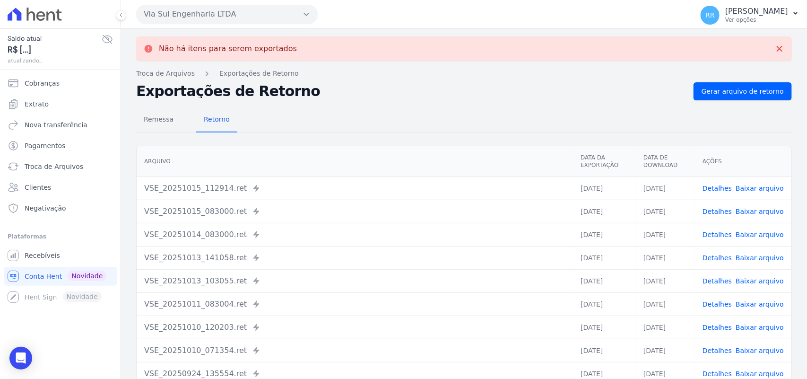
click at [192, 22] on button "Via Sul Engenharia LTDA" at bounding box center [227, 14] width 182 height 19
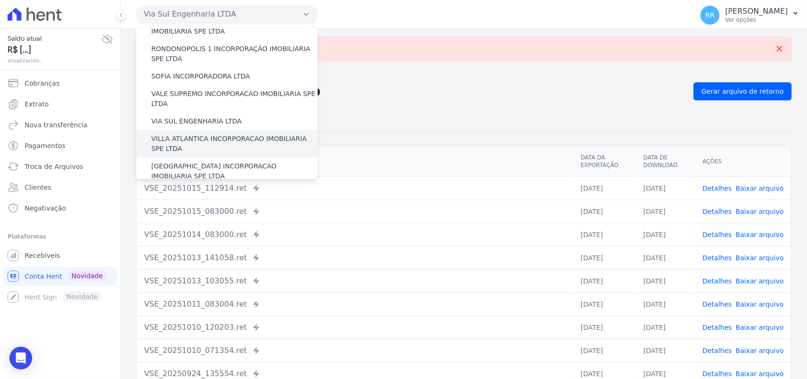
click at [190, 134] on label "VILLA ATLANTICA INCORPORACAO IMOBILIARIA SPE LTDA" at bounding box center [234, 144] width 166 height 20
click at [0, 0] on input "VILLA ATLANTICA INCORPORACAO IMOBILIARIA SPE LTDA" at bounding box center [0, 0] width 0 height 0
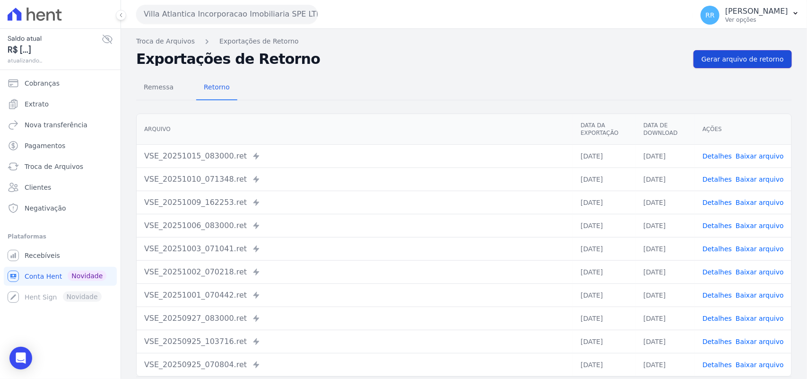
click at [647, 55] on span "Gerar arquivo de retorno" at bounding box center [742, 58] width 82 height 9
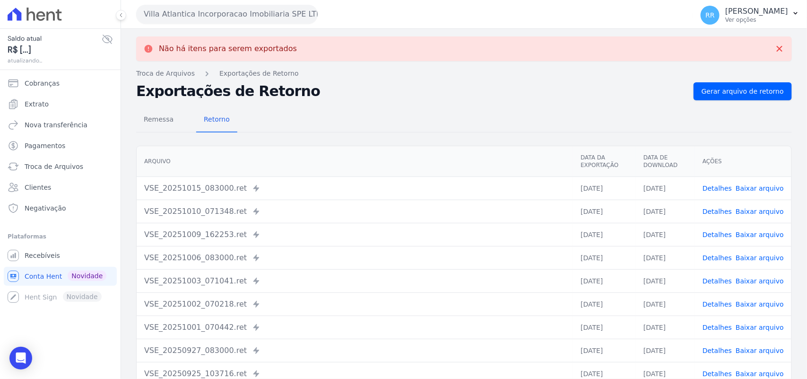
click at [183, 8] on button "Villa Atlantica Incorporacao Imobiliaria SPE LTDA" at bounding box center [227, 14] width 182 height 19
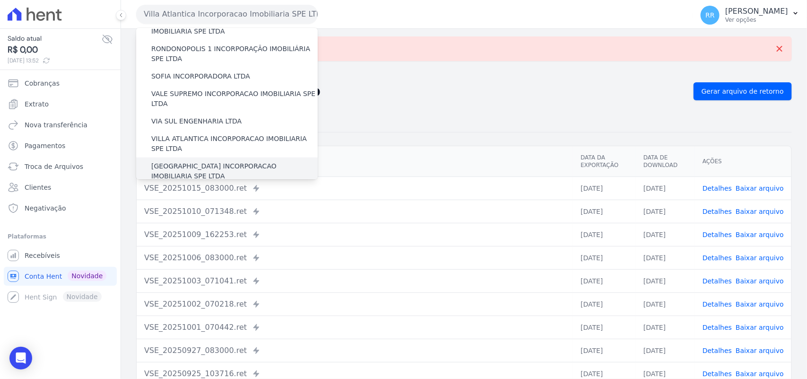
click at [190, 161] on label "[GEOGRAPHIC_DATA] INCORPORACAO IMOBILIARIA SPE LTDA" at bounding box center [234, 171] width 166 height 20
click at [0, 0] on input "[GEOGRAPHIC_DATA] INCORPORACAO IMOBILIARIA SPE LTDA" at bounding box center [0, 0] width 0 height 0
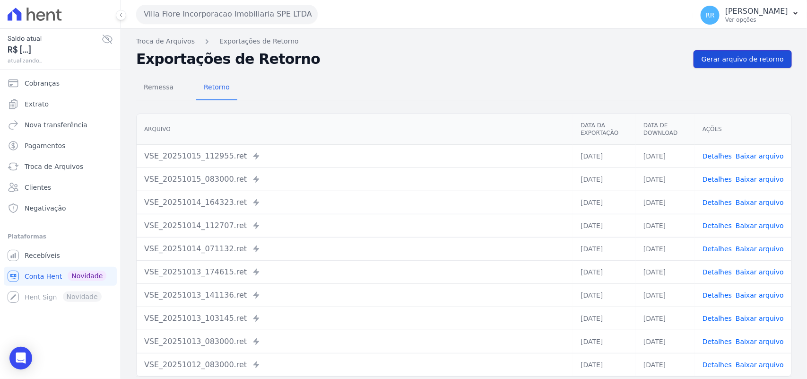
click at [647, 62] on span "Gerar arquivo de retorno" at bounding box center [742, 58] width 82 height 9
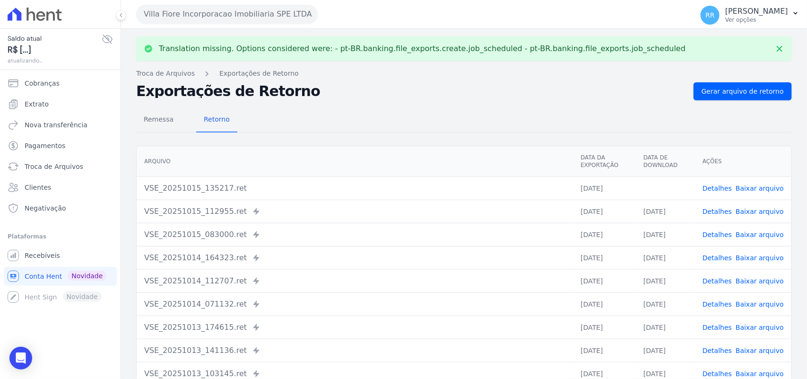
click at [647, 163] on link "Baixar arquivo" at bounding box center [759, 188] width 48 height 8
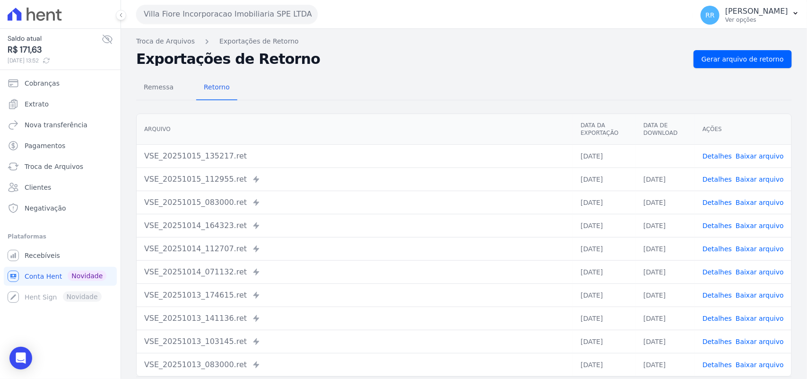
drag, startPoint x: 511, startPoint y: 98, endPoint x: 502, endPoint y: 98, distance: 8.5
click at [511, 98] on div "Remessa Retorno" at bounding box center [464, 88] width 656 height 25
click at [232, 13] on button "Villa Fiore Incorporacao Imobiliaria SPE LTDA" at bounding box center [227, 14] width 182 height 19
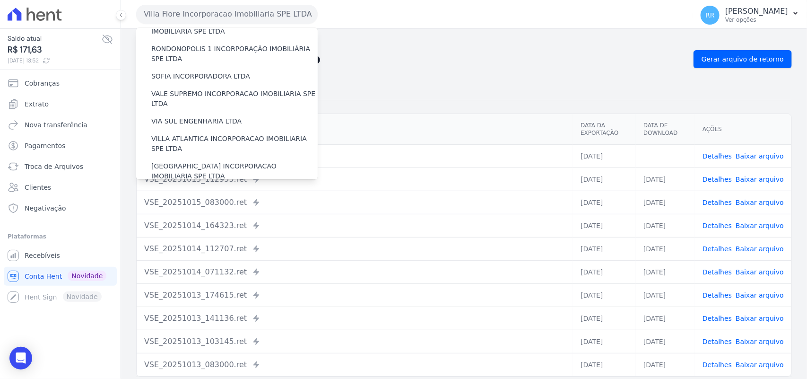
click at [183, 163] on label "VILLA TROPICAL INCORPORAÇÃO IMOBILIÁRIA SPE LTDA" at bounding box center [234, 199] width 166 height 20
click at [0, 0] on input "VILLA TROPICAL INCORPORAÇÃO IMOBILIÁRIA SPE LTDA" at bounding box center [0, 0] width 0 height 0
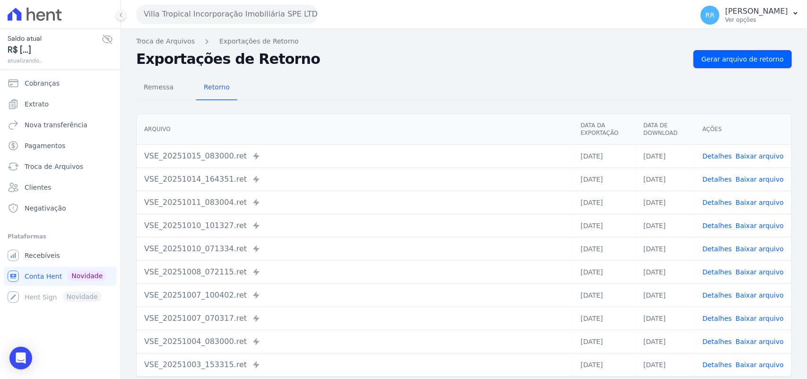
click at [647, 59] on span "Gerar arquivo de retorno" at bounding box center [742, 58] width 82 height 9
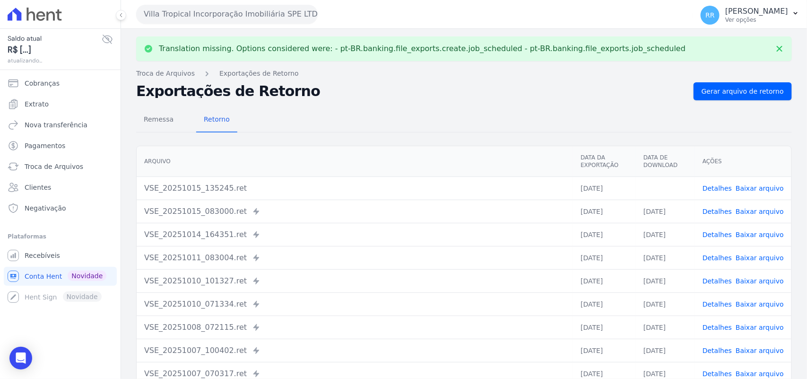
click at [647, 163] on link "Baixar arquivo" at bounding box center [759, 188] width 48 height 8
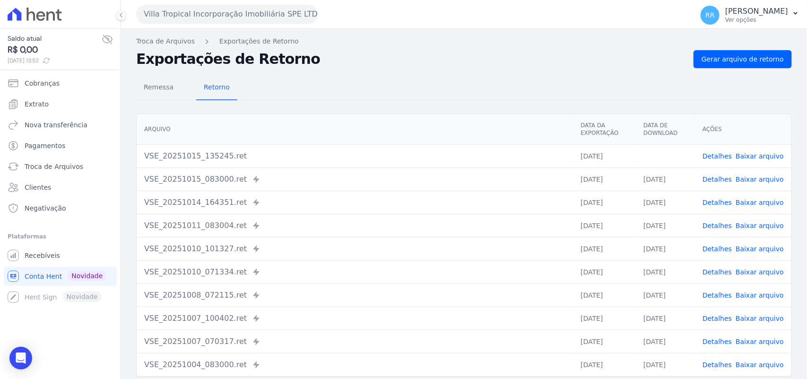
click at [390, 93] on div "Remessa Retorno" at bounding box center [464, 88] width 656 height 25
click at [380, 100] on div "Remessa Retorno [GEOGRAPHIC_DATA] Data da Exportação Data de Download Ações VSE…" at bounding box center [464, 239] width 656 height 342
click at [428, 112] on div "Arquivo Data da Exportação Data de Download Ações VSE_20251015_135245.ret [DATE…" at bounding box center [464, 245] width 686 height 270
click at [391, 104] on div "Remessa Retorno [GEOGRAPHIC_DATA] Data da Exportação Data de Download Ações VSE…" at bounding box center [464, 239] width 656 height 342
click at [199, 12] on button "Villa Tropical Incorporação Imobiliária SPE LTDA" at bounding box center [227, 14] width 182 height 19
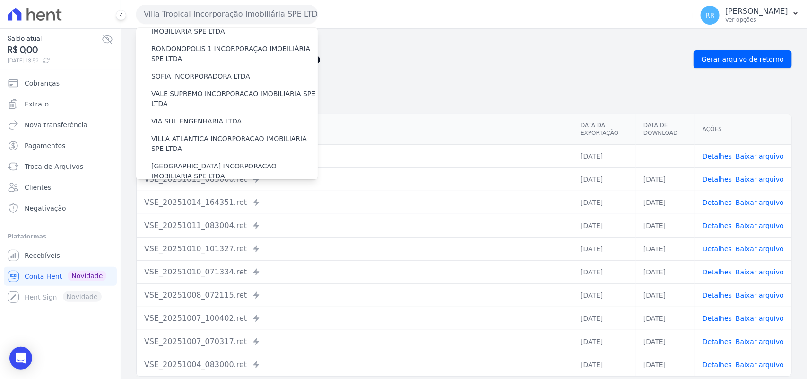
click at [442, 83] on div "Remessa Retorno" at bounding box center [464, 88] width 656 height 25
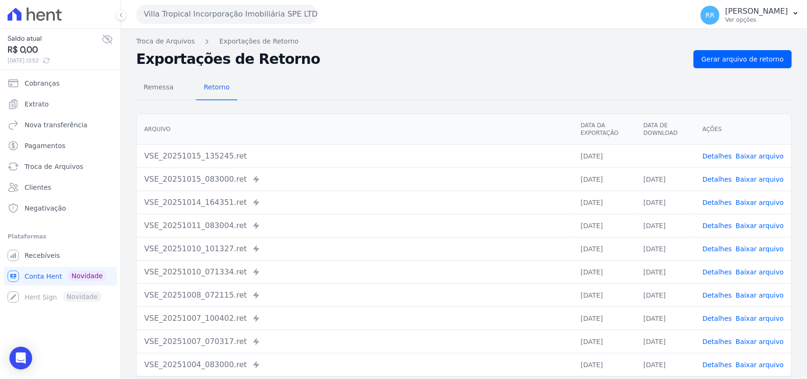
click at [339, 115] on th "Arquivo" at bounding box center [355, 129] width 436 height 31
click at [338, 103] on div "Remessa Retorno [GEOGRAPHIC_DATA] Data da Exportação Data de Download Ações VSE…" at bounding box center [464, 239] width 656 height 342
